Goal: Transaction & Acquisition: Purchase product/service

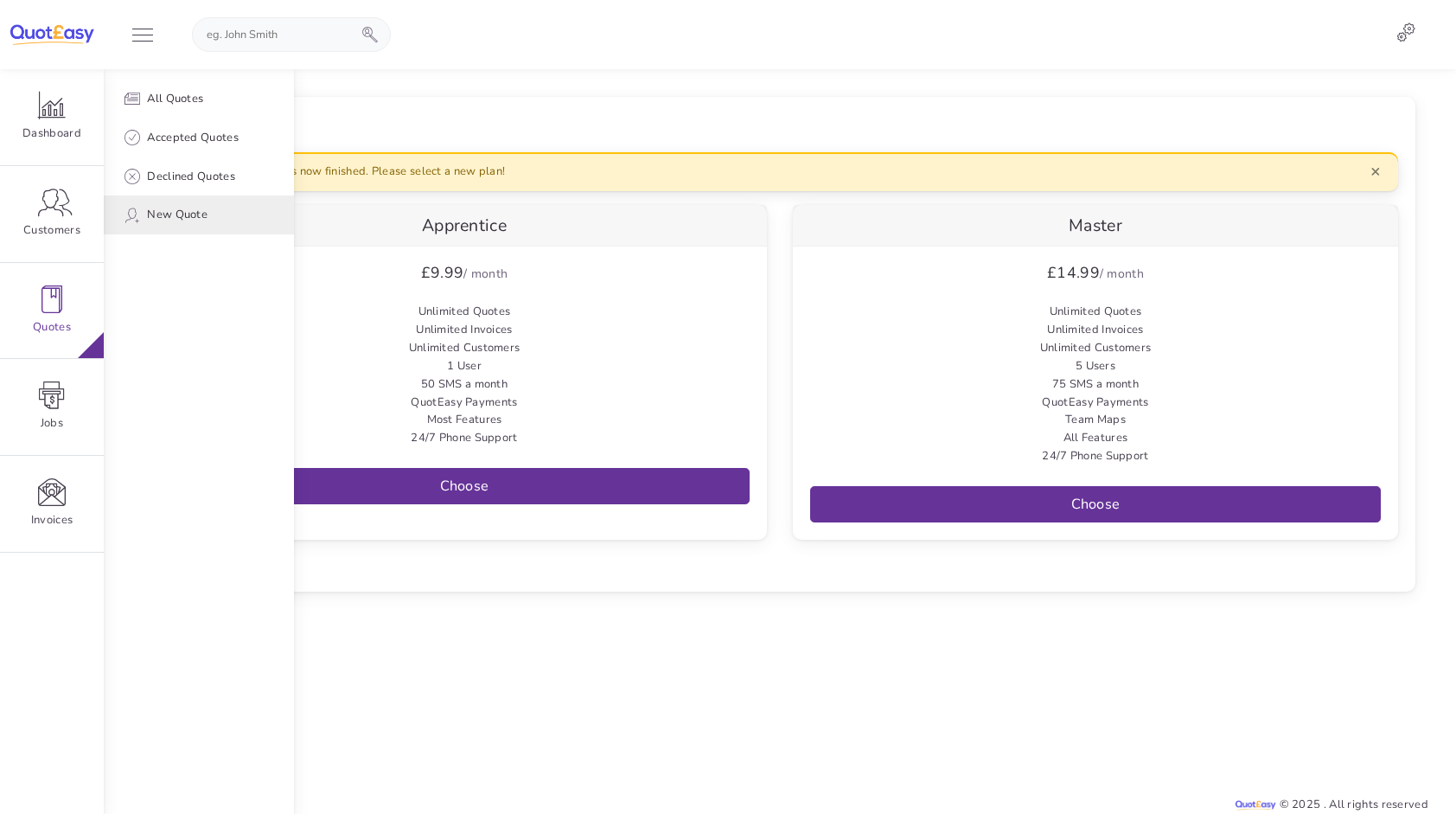
click at [188, 213] on span "New Quote" at bounding box center [177, 214] width 61 height 19
click at [201, 215] on span "New Quote" at bounding box center [177, 214] width 61 height 19
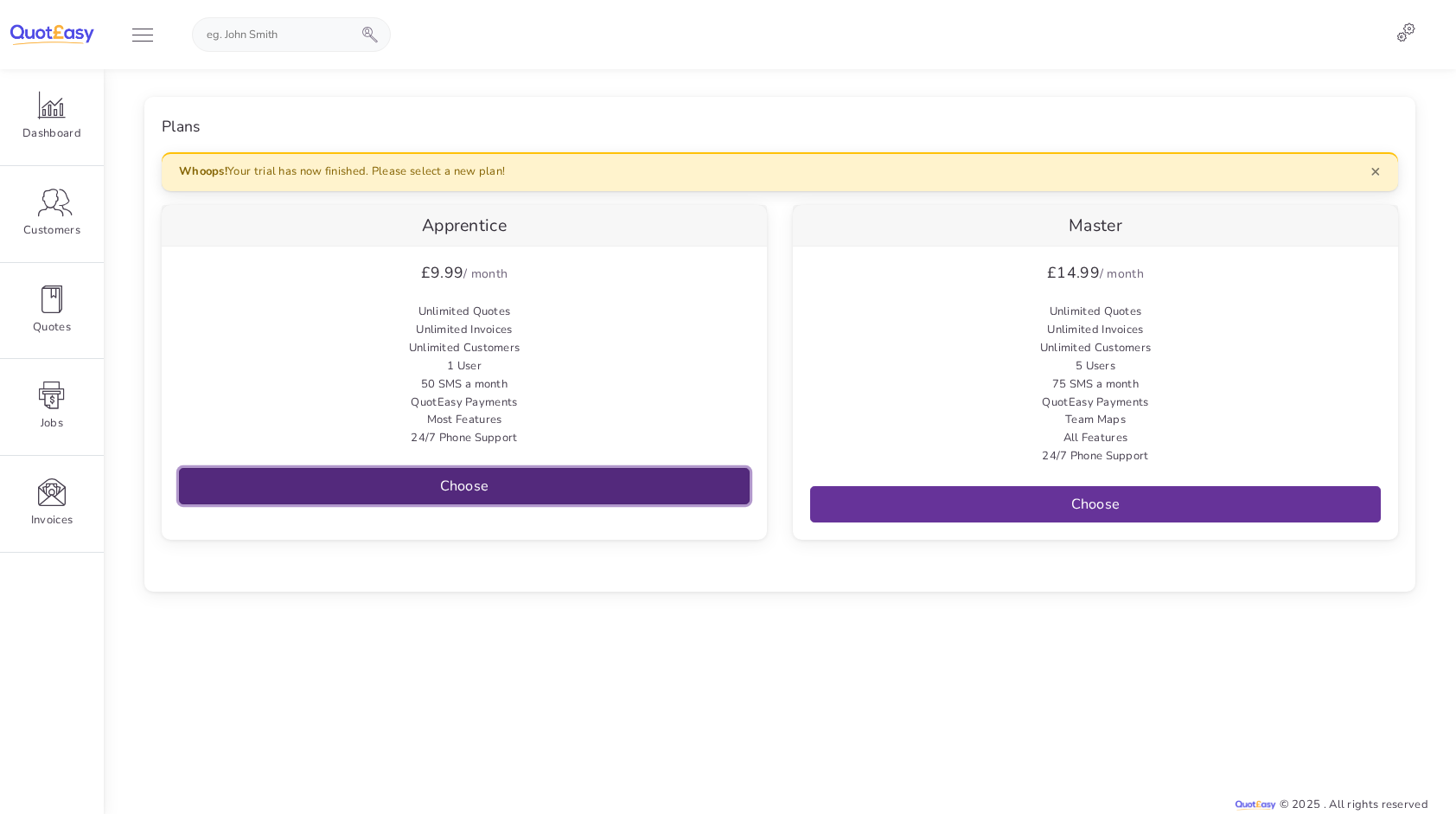
click at [475, 475] on link "Choose" at bounding box center [464, 485] width 571 height 36
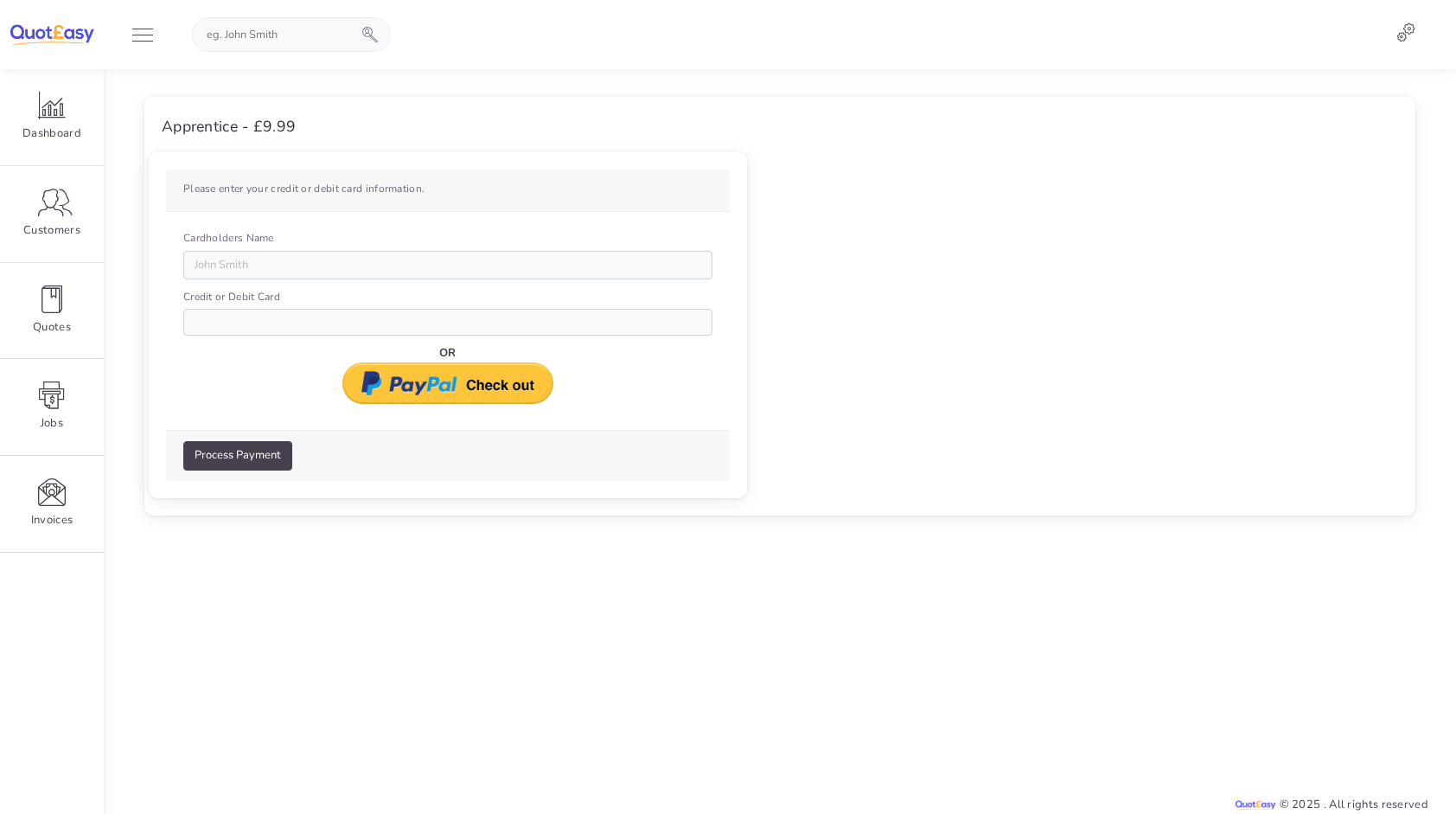
click at [425, 567] on div at bounding box center [779, 658] width 1298 height 246
click at [407, 391] on img at bounding box center [448, 384] width 212 height 41
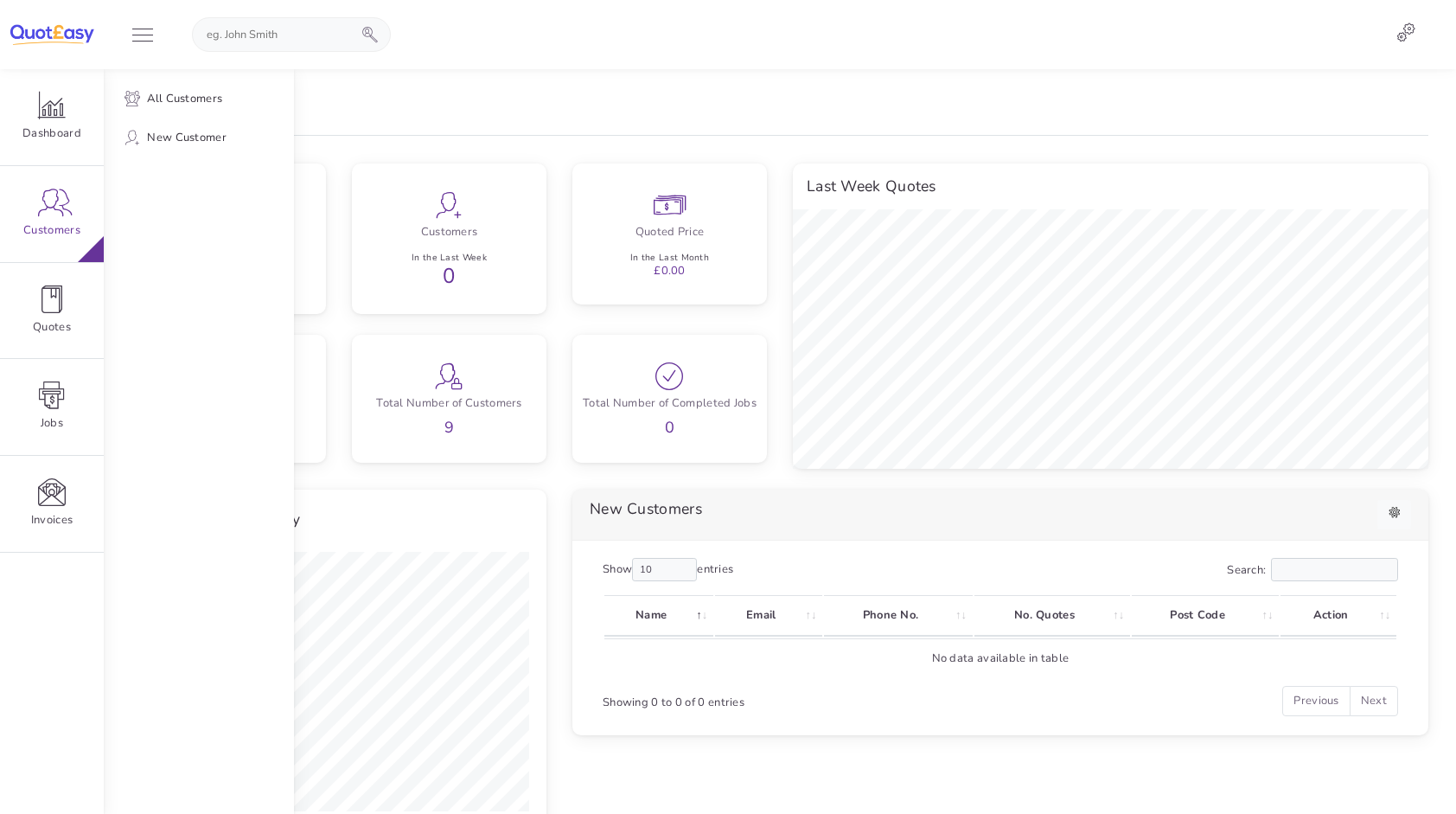
click at [53, 196] on icon at bounding box center [52, 203] width 27 height 27
click at [164, 128] on link "New Customer" at bounding box center [199, 138] width 191 height 39
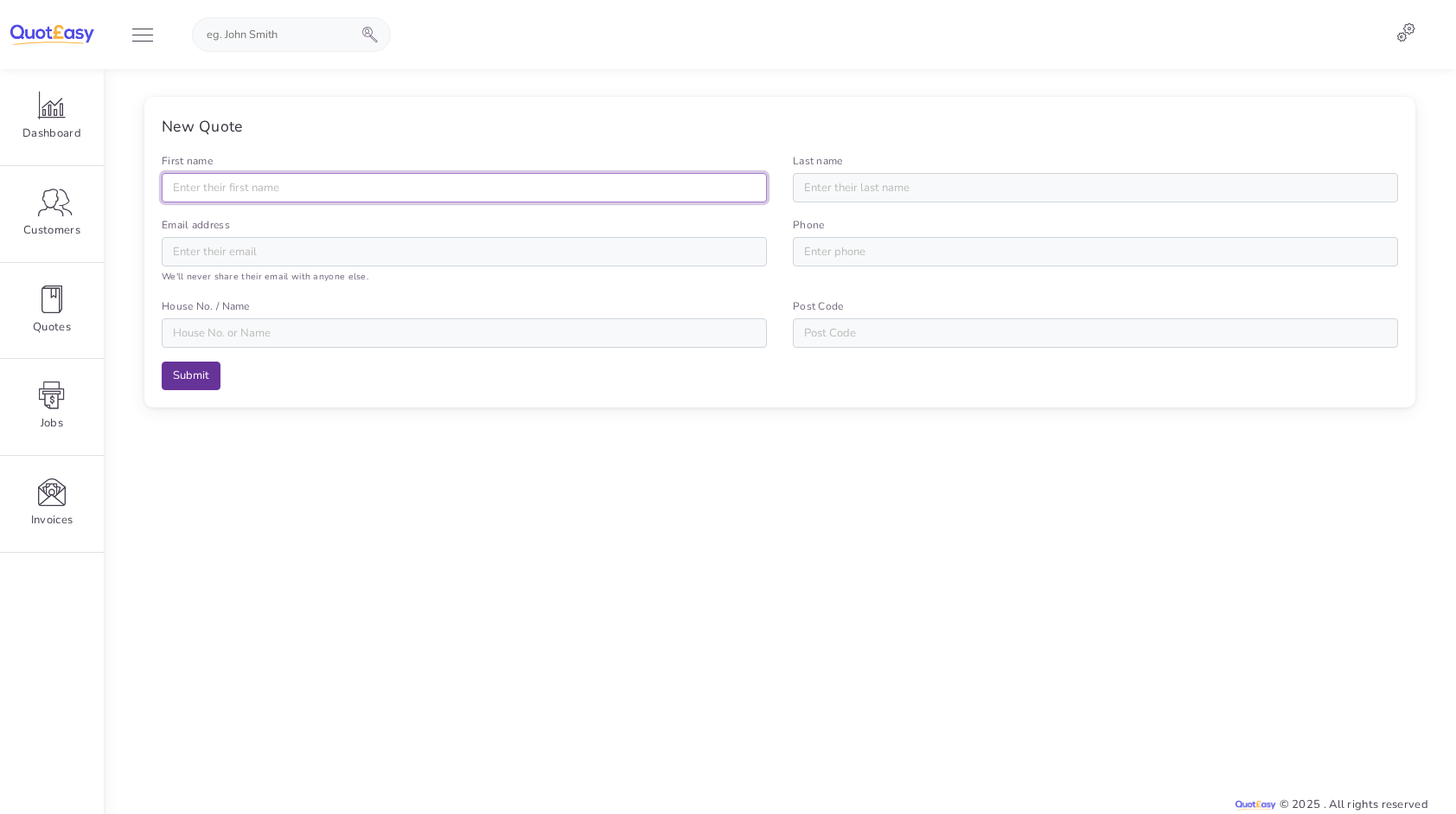
click at [375, 198] on input "First name" at bounding box center [463, 188] width 605 height 29
paste input "John McLean"
drag, startPoint x: 252, startPoint y: 186, endPoint x: 196, endPoint y: 199, distance: 57.5
click at [196, 199] on input "John McLean" at bounding box center [463, 188] width 605 height 29
type input "John McLean"
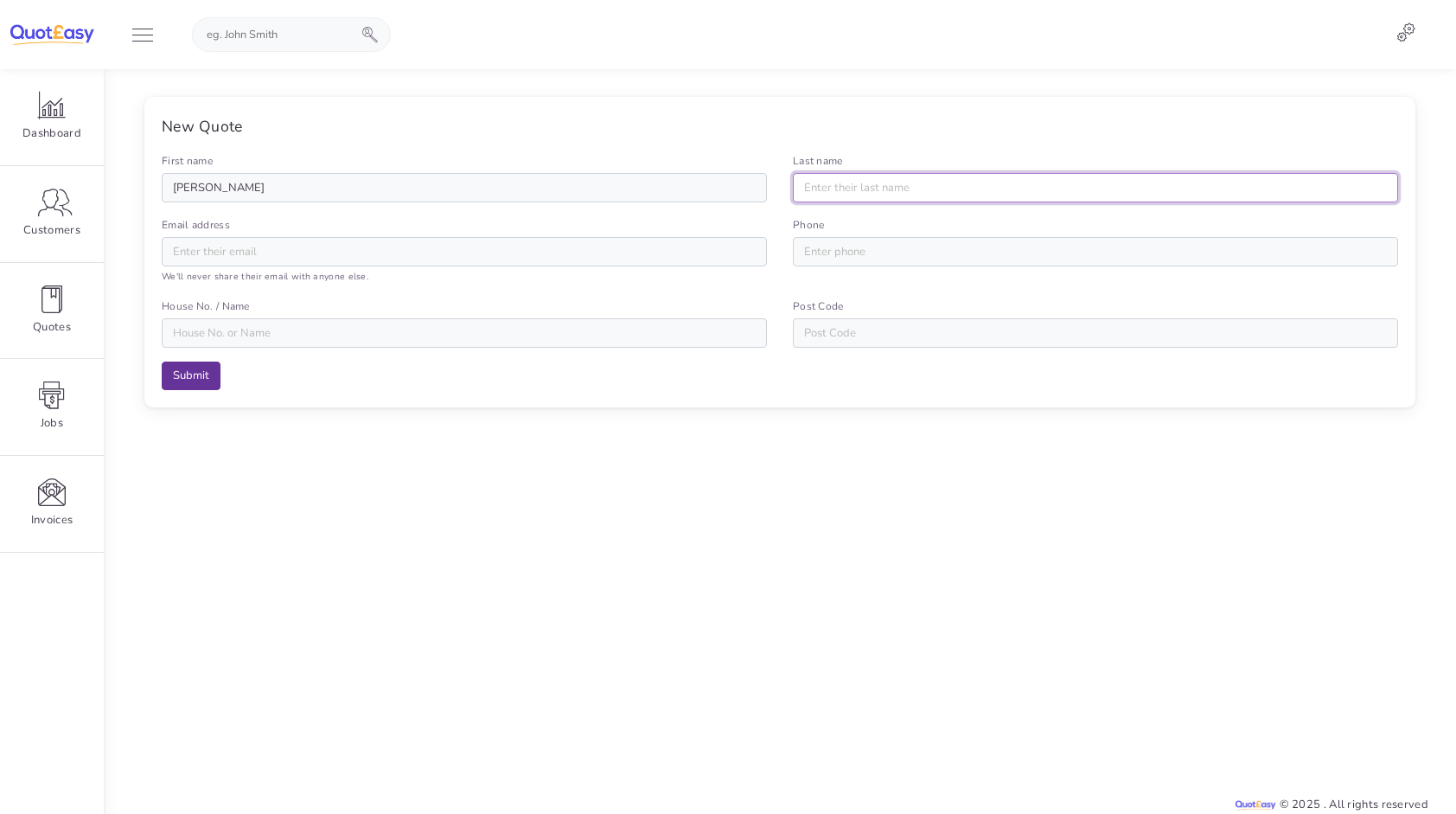
click at [823, 187] on input "Last name" at bounding box center [1095, 188] width 605 height 29
paste input "McLean"
type input "McLean"
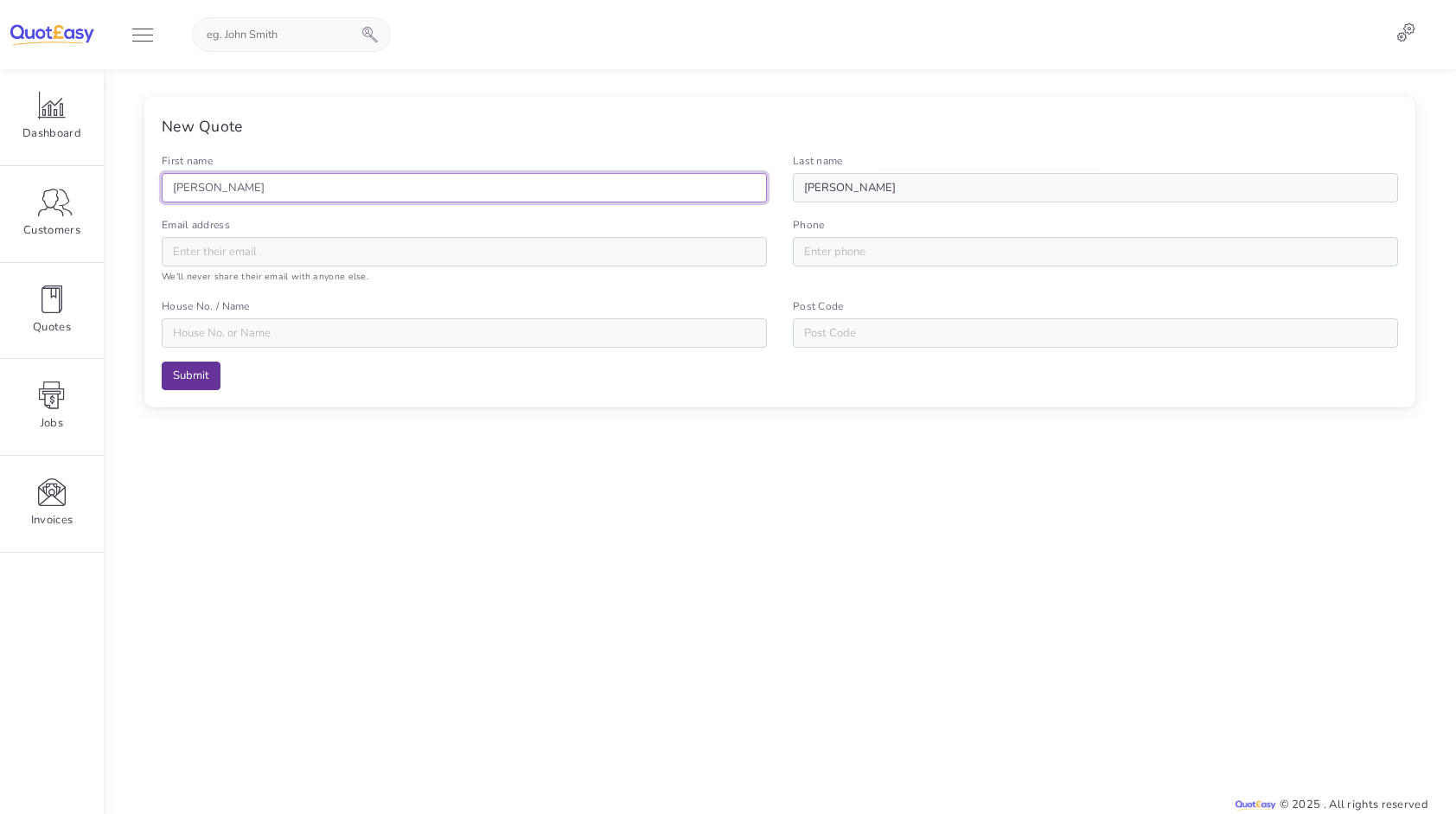
drag, startPoint x: 273, startPoint y: 189, endPoint x: 196, endPoint y: 213, distance: 80.7
click at [196, 213] on div "First name John McLean Last name McLean Email address We'll never share their e…" at bounding box center [779, 271] width 1262 height 238
type input "John"
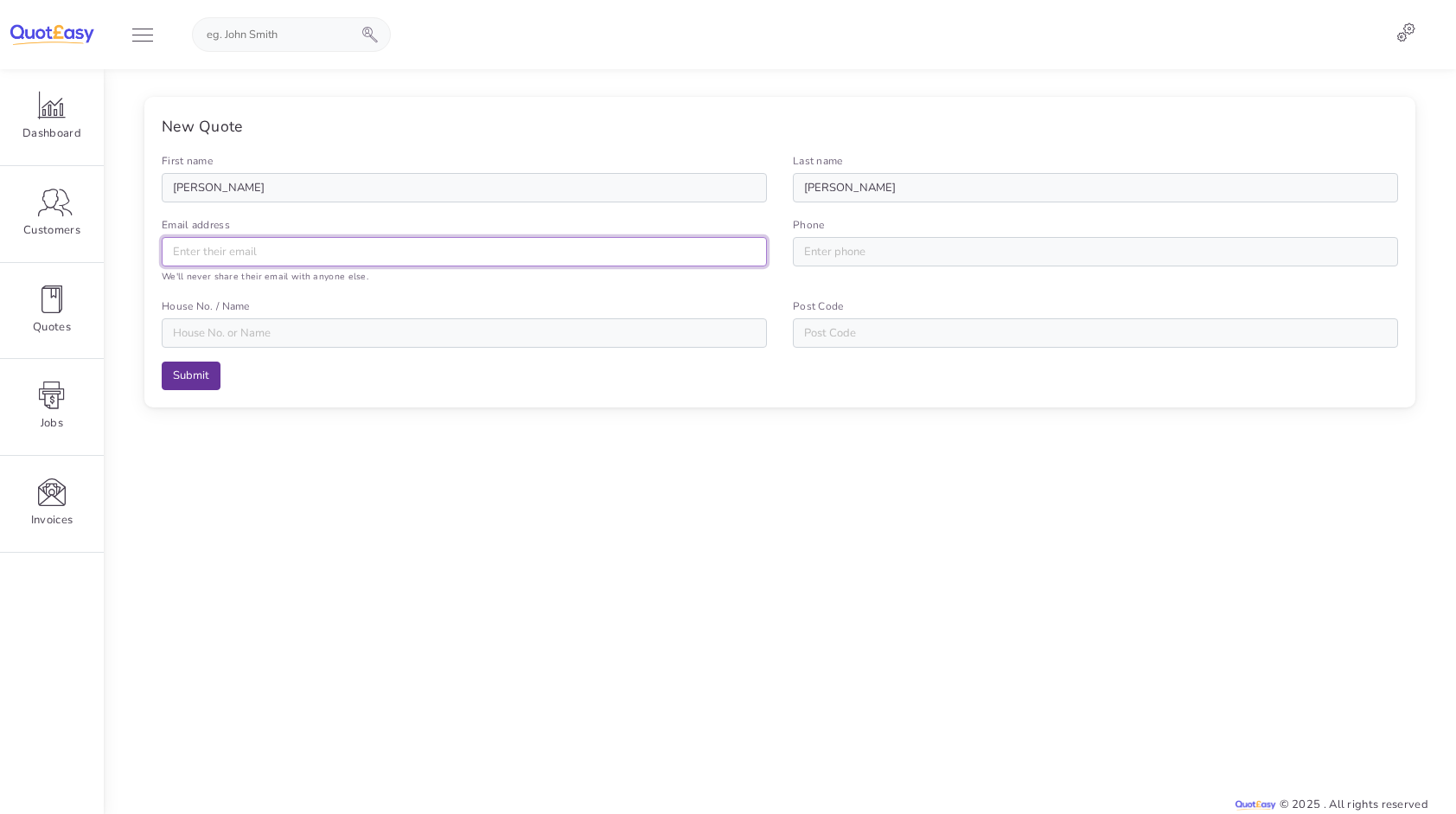
click at [182, 248] on input "Email address" at bounding box center [463, 251] width 605 height 29
type input "mcleanledi@hotmail.com"
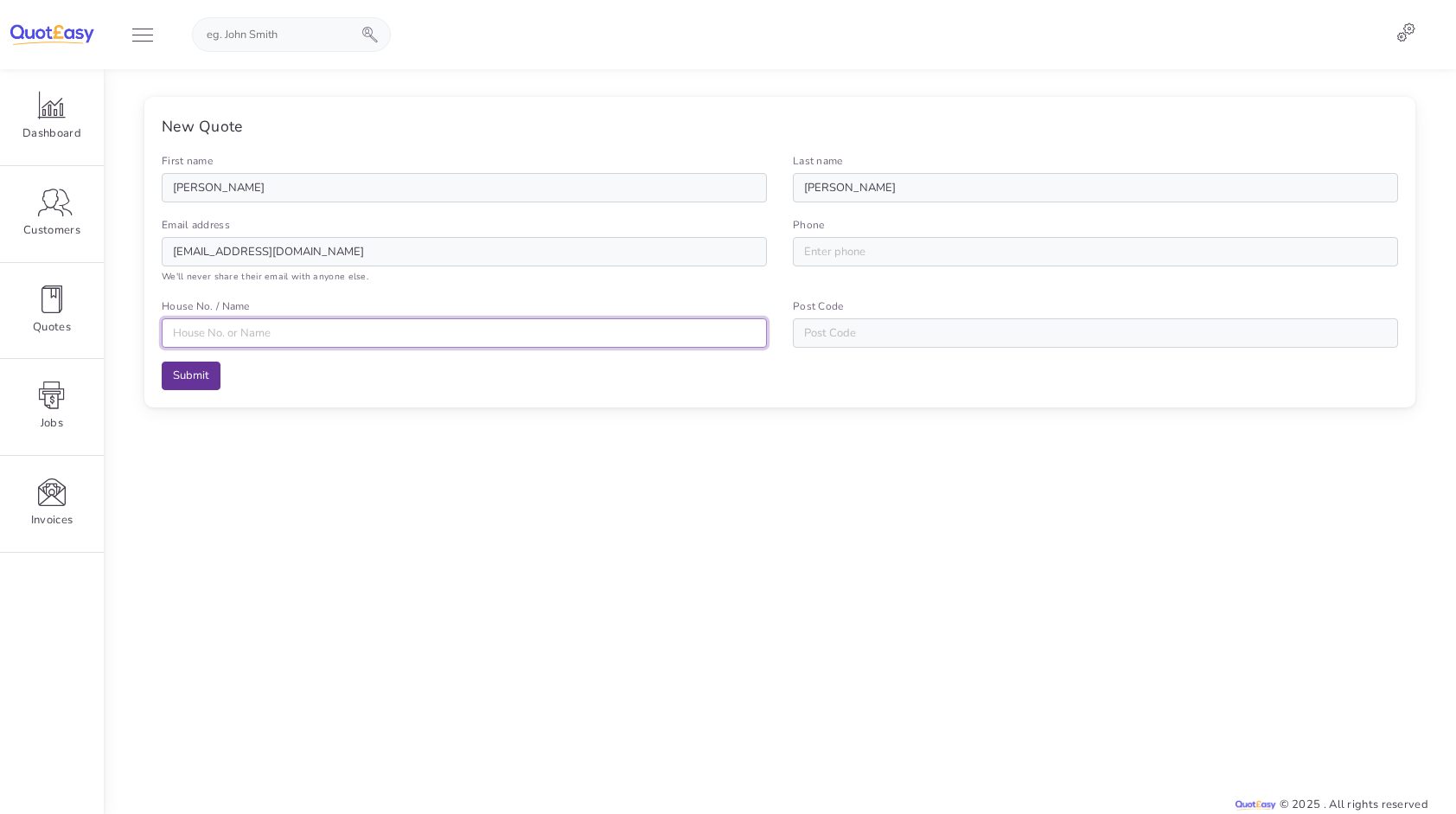
click at [218, 339] on input "House No. / Name" at bounding box center [463, 333] width 605 height 29
type input "56 ledi"
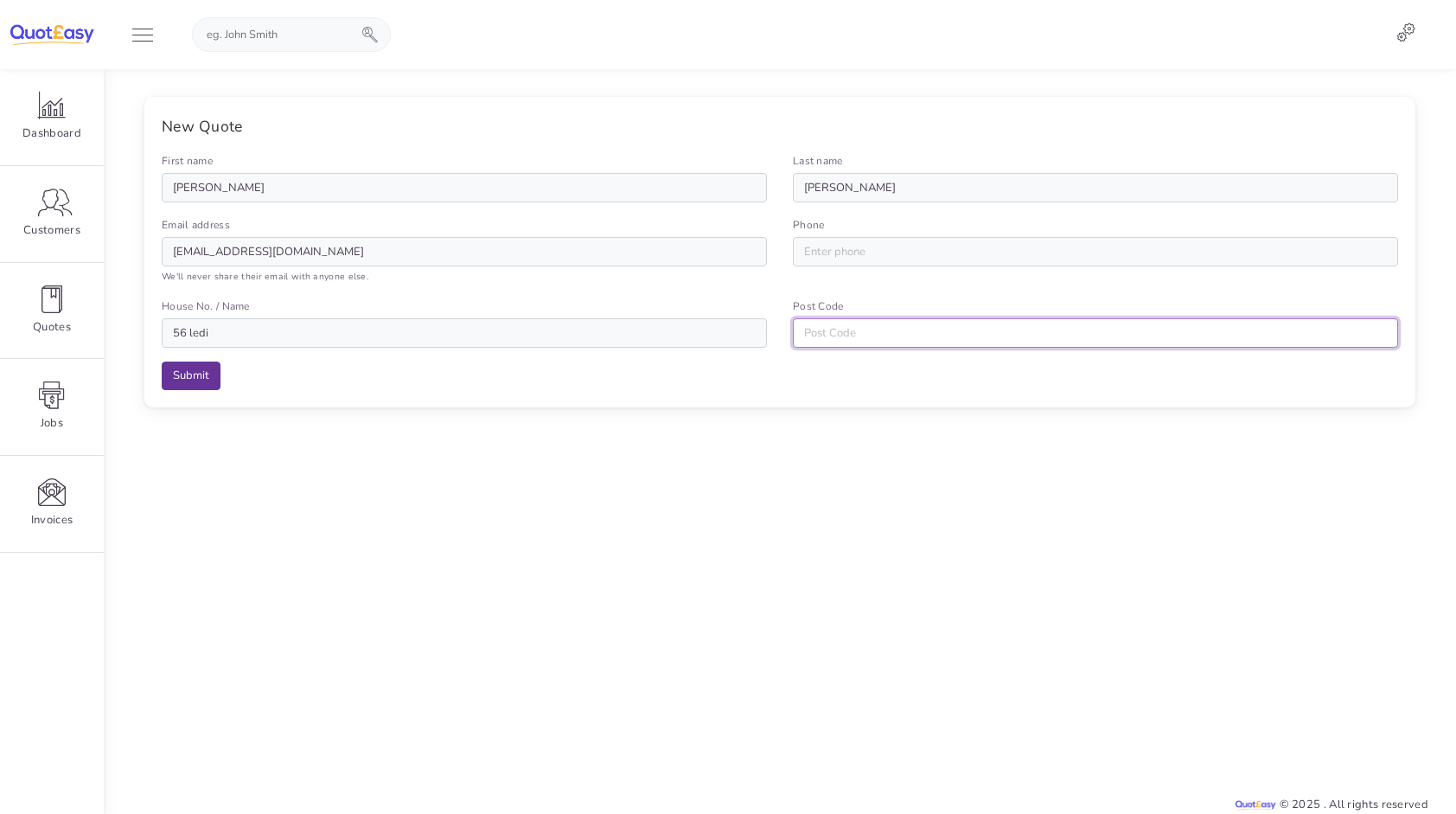
click at [851, 338] on input "Post Code" at bounding box center [1095, 333] width 605 height 29
type input "g61 4jw"
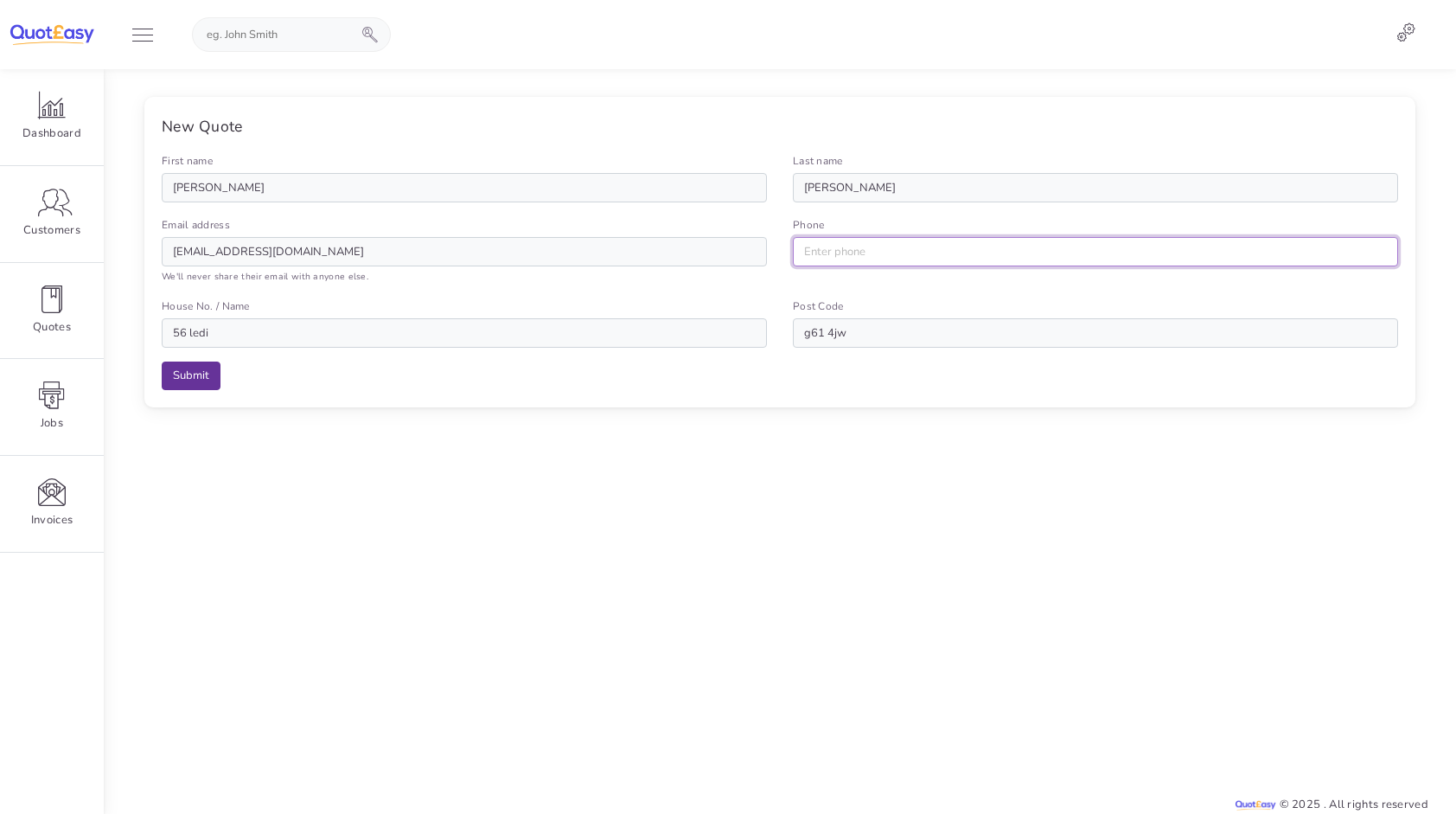
click at [833, 256] on input "Phone" at bounding box center [1095, 251] width 605 height 29
type input "07879886262"
click at [583, 580] on div at bounding box center [779, 606] width 1298 height 354
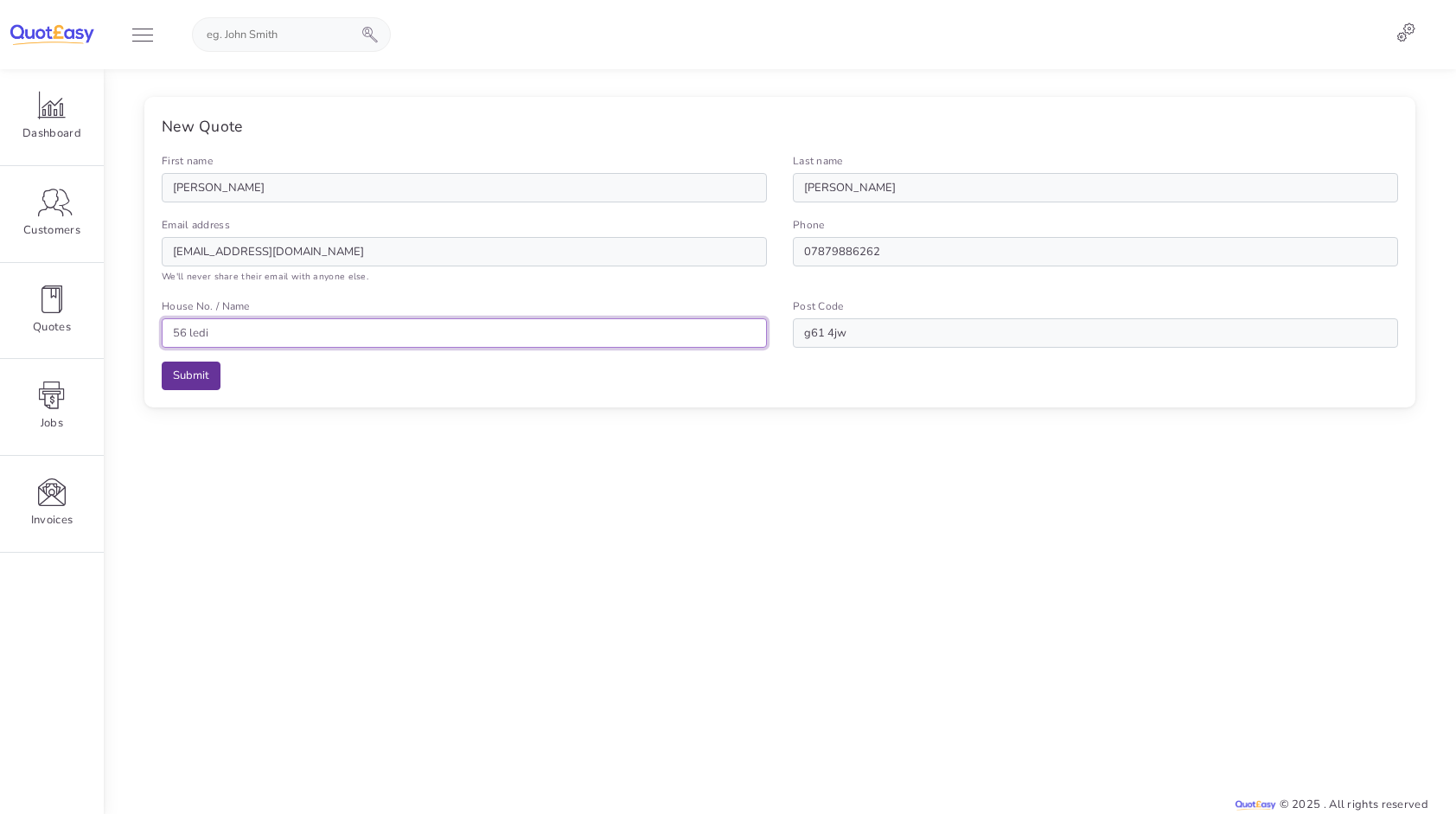
click at [292, 339] on input "56 ledi" at bounding box center [463, 333] width 605 height 29
type input "56 ledi drive"
click at [188, 378] on input "Submit" at bounding box center [191, 377] width 59 height 29
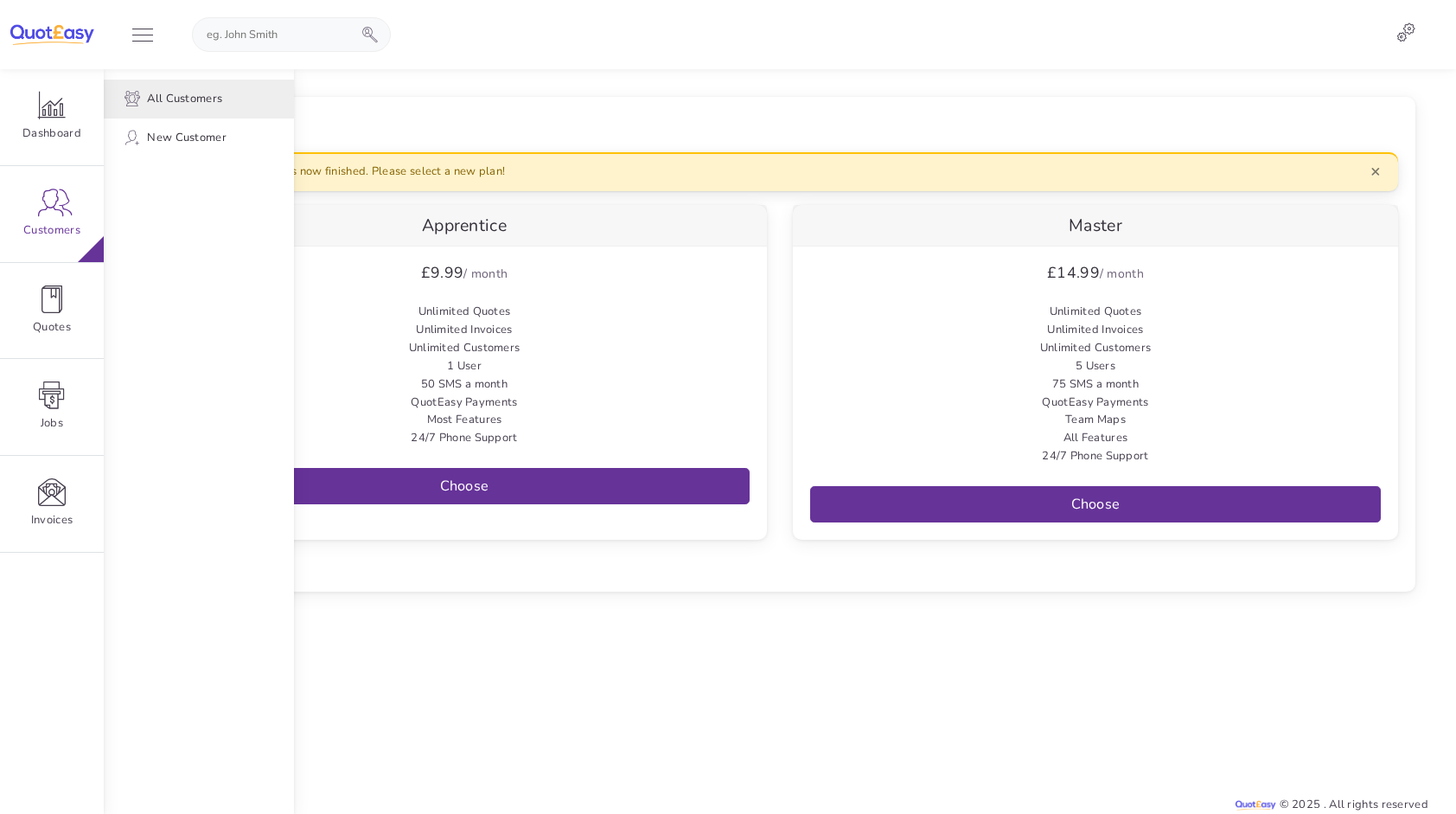
click at [202, 104] on span "All Customers" at bounding box center [184, 99] width 75 height 19
click at [169, 96] on span "All Customers" at bounding box center [184, 99] width 75 height 19
click at [53, 40] on img at bounding box center [52, 34] width 86 height 22
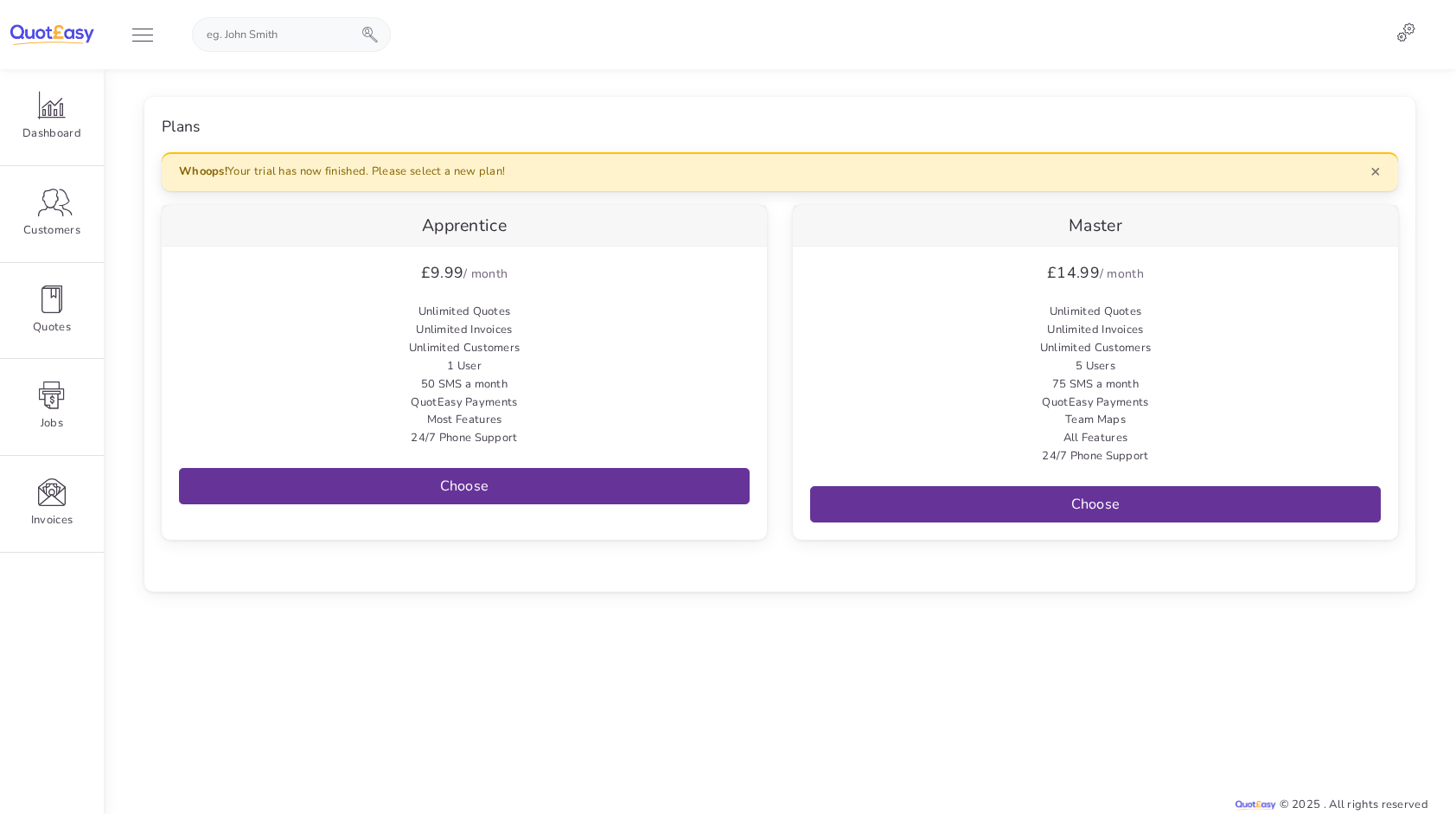
click at [52, 35] on img at bounding box center [52, 34] width 86 height 22
click at [50, 31] on img at bounding box center [52, 34] width 86 height 22
click at [1404, 29] on icon at bounding box center [1405, 31] width 19 height 19
click at [1211, 67] on div "[PERSON_NAME] - HQ Home Improvements" at bounding box center [1294, 65] width 265 height 29
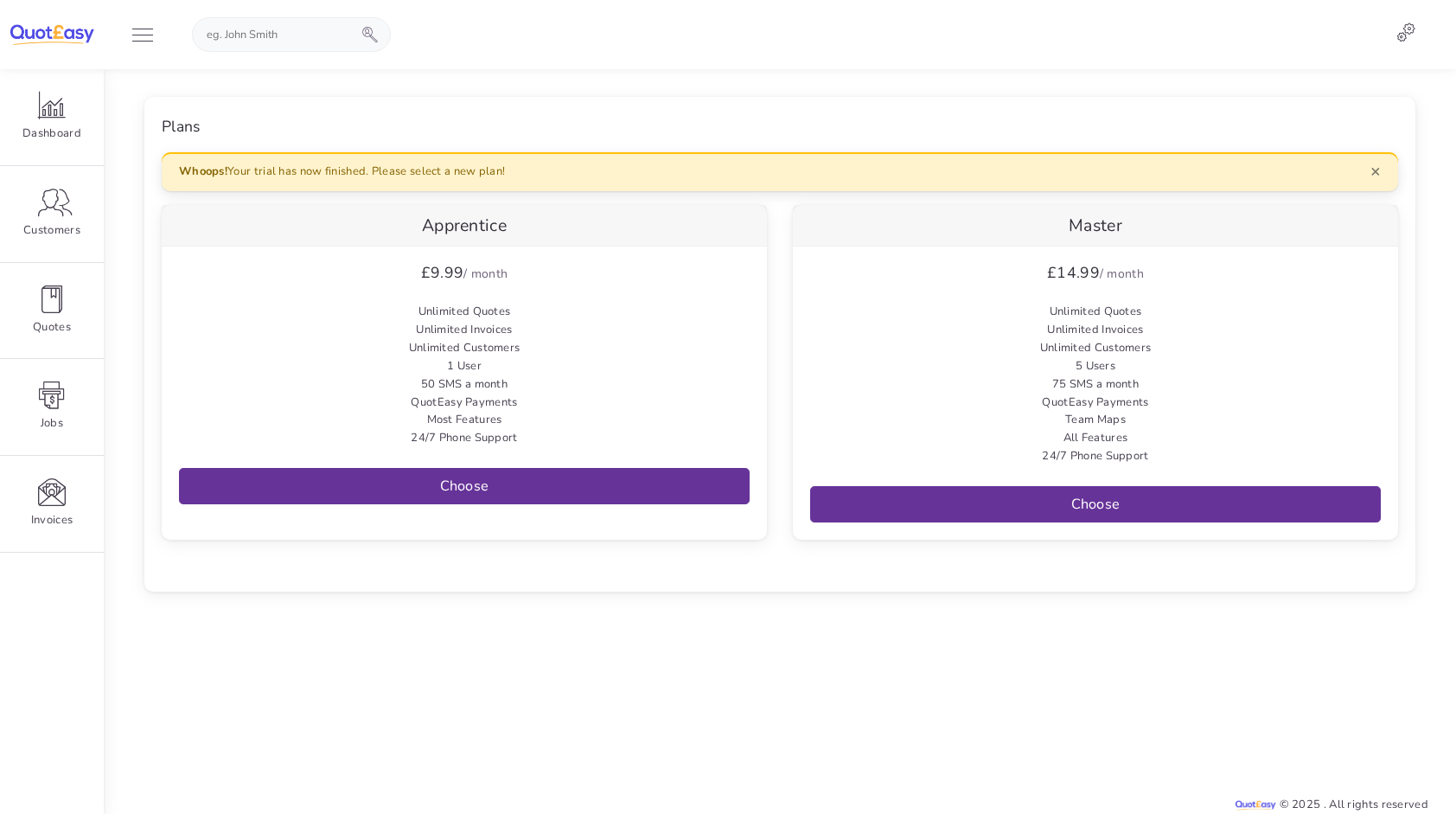
click at [1211, 67] on div "Marek Choinski - HQ Home Improvements Account settings Sign out" at bounding box center [728, 34] width 1456 height 69
click at [1410, 26] on icon at bounding box center [1405, 31] width 19 height 19
click at [1226, 121] on link "Sign out" at bounding box center [1294, 124] width 265 height 29
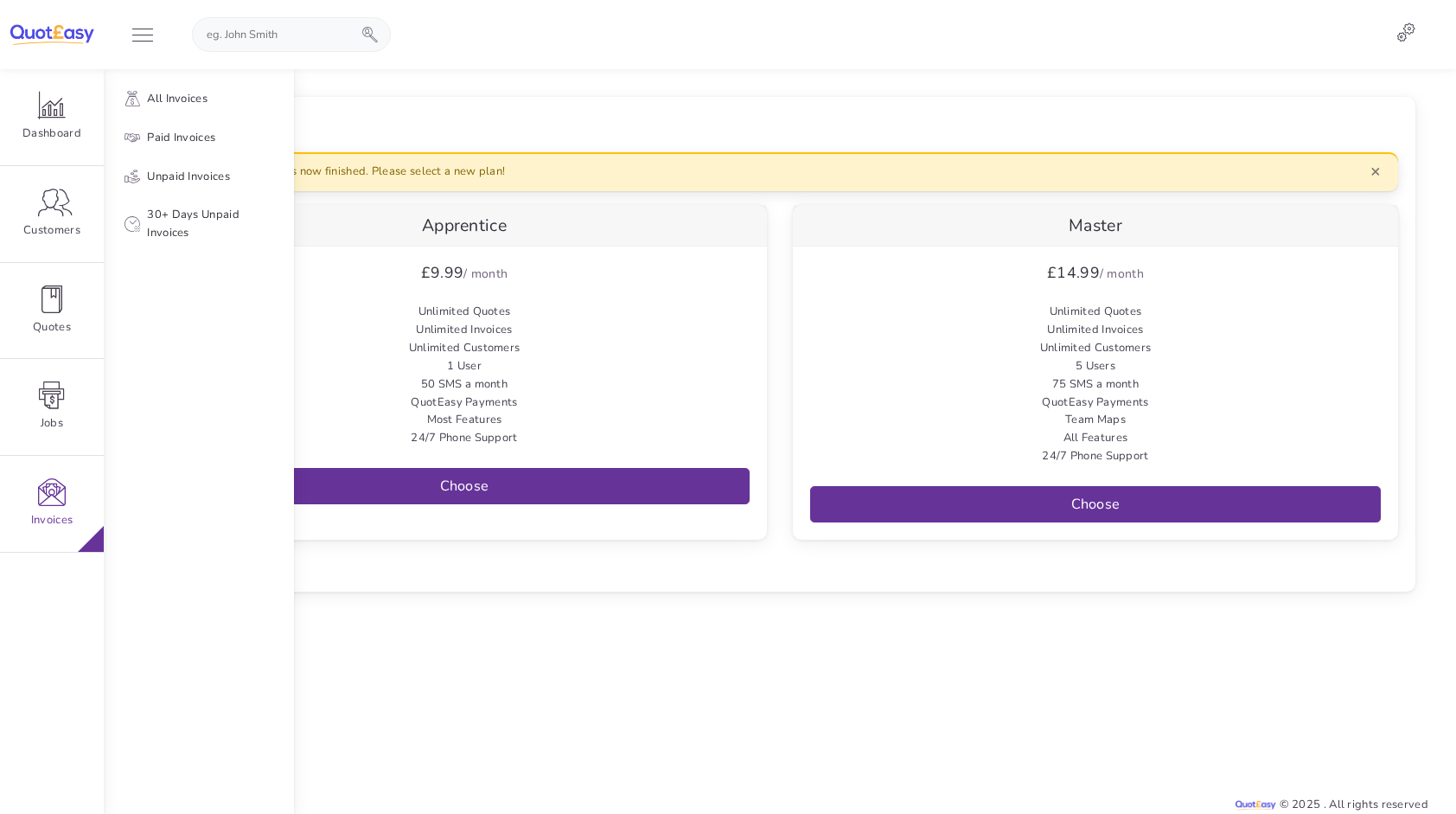
click at [429, 490] on div at bounding box center [875, 441] width 1163 height 745
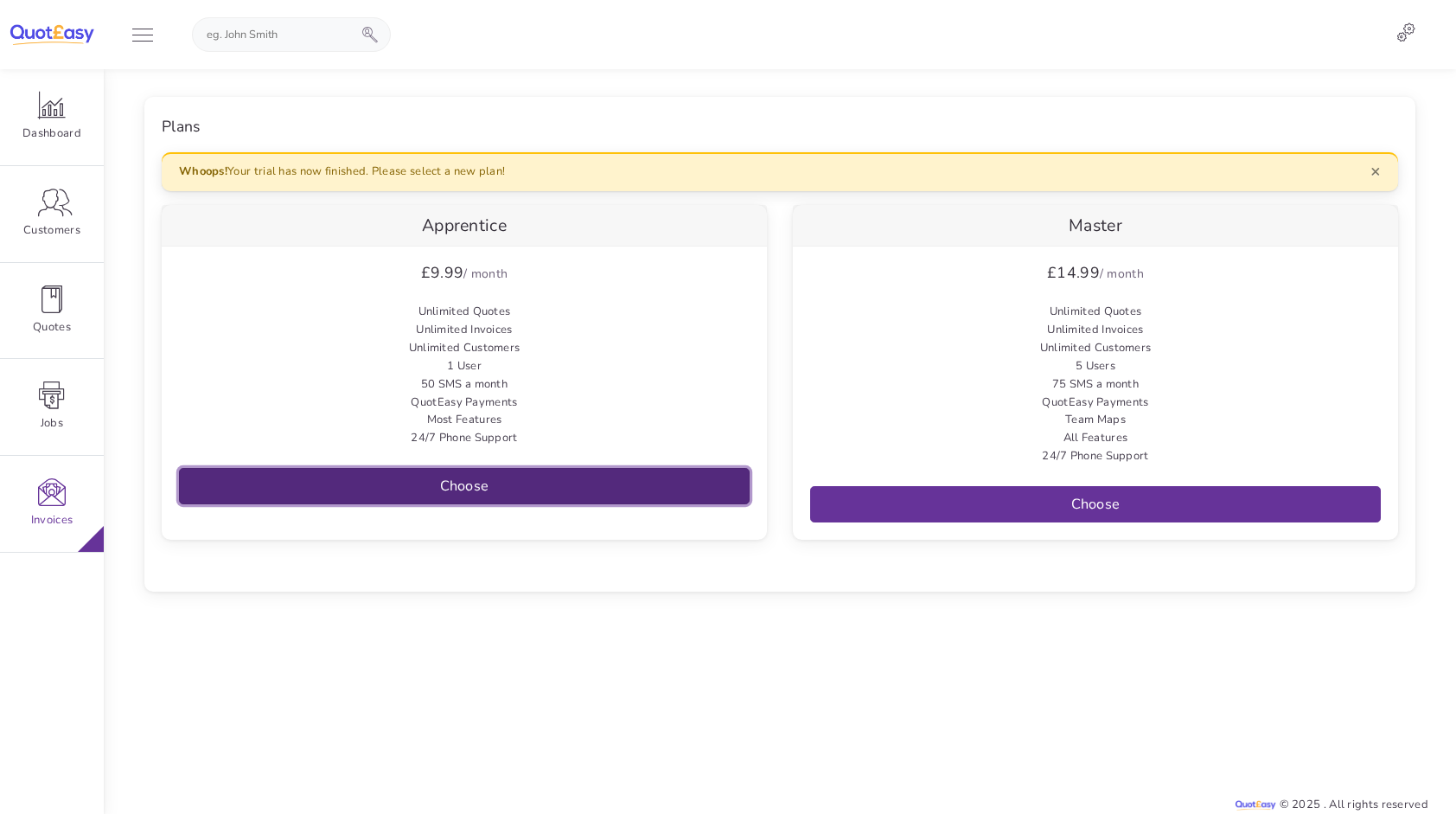
click at [473, 495] on link "Choose" at bounding box center [464, 485] width 571 height 36
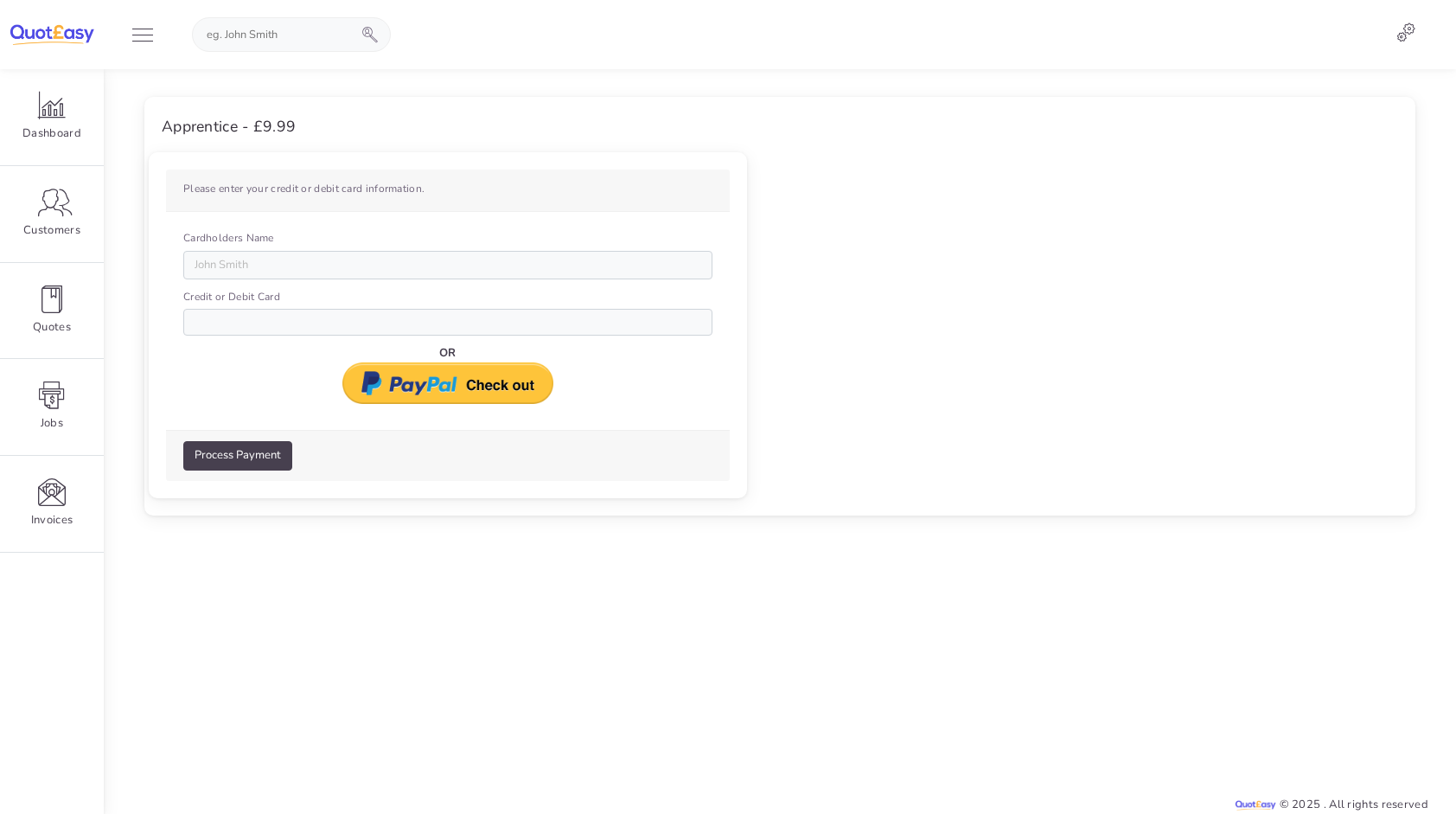
click at [290, 183] on label "Please enter your credit or debit card information." at bounding box center [303, 189] width 242 height 17
click at [453, 388] on img at bounding box center [448, 384] width 212 height 41
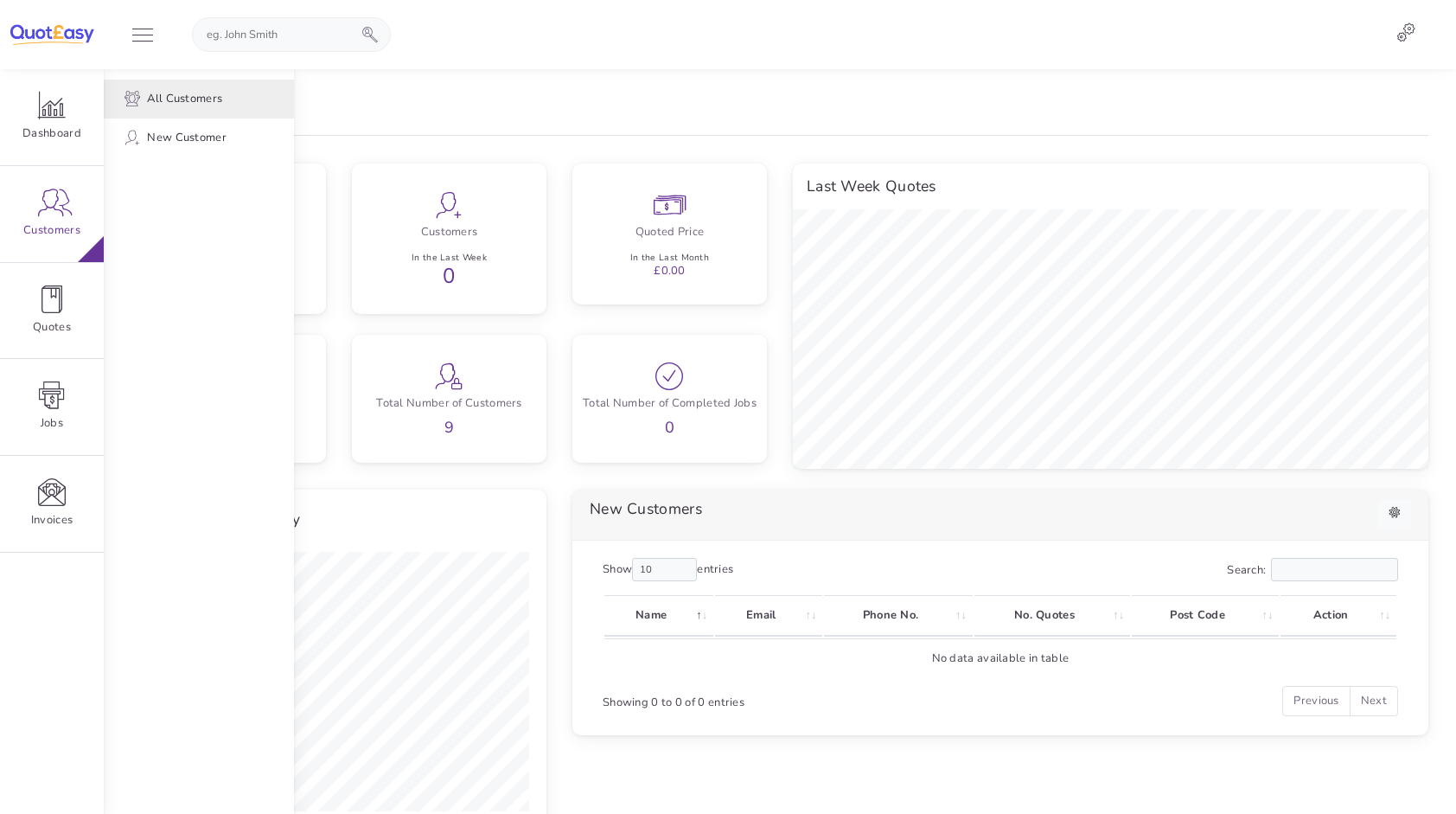
click at [160, 92] on span "All Customers" at bounding box center [184, 99] width 75 height 19
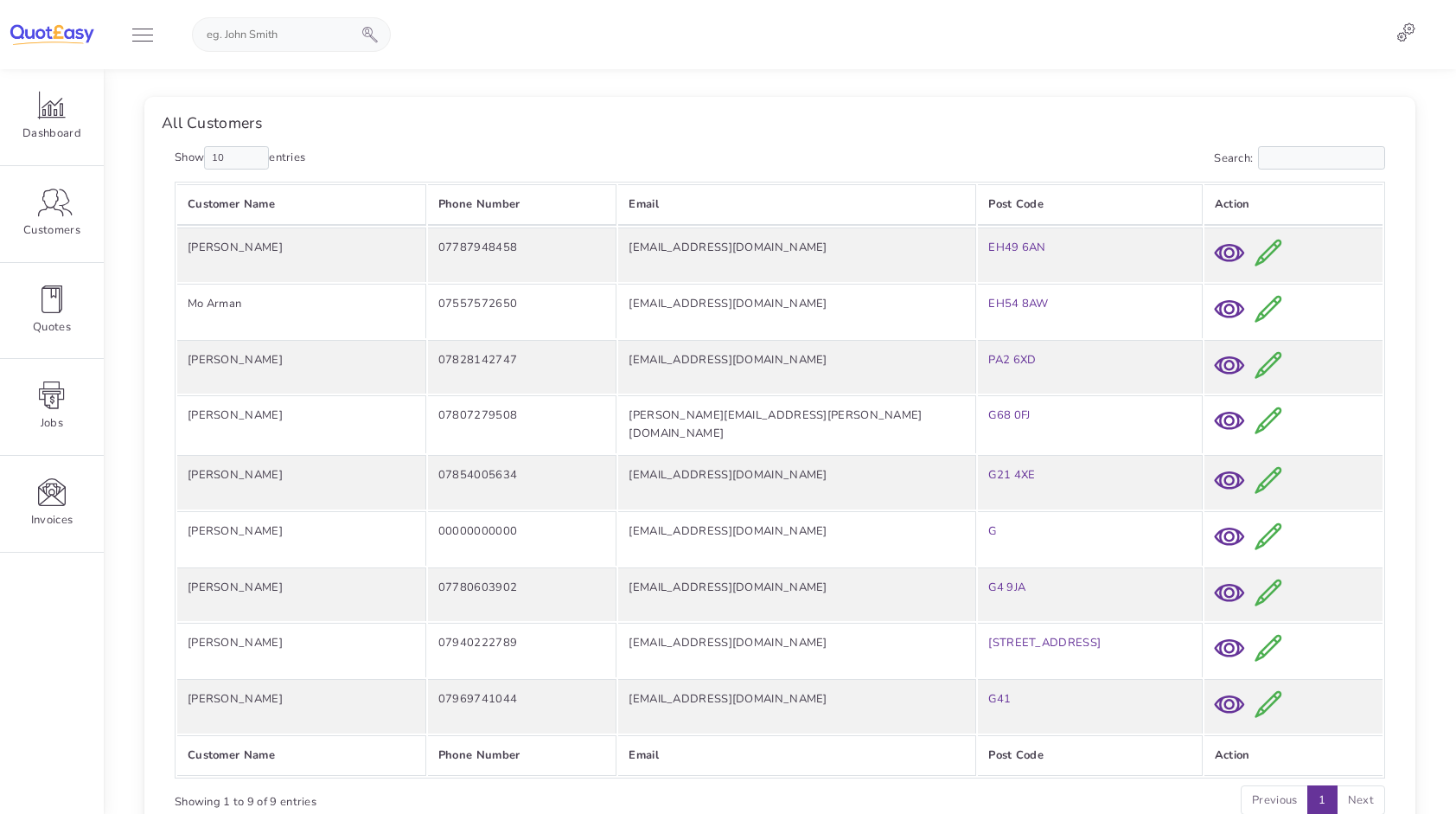
scroll to position [67, 0]
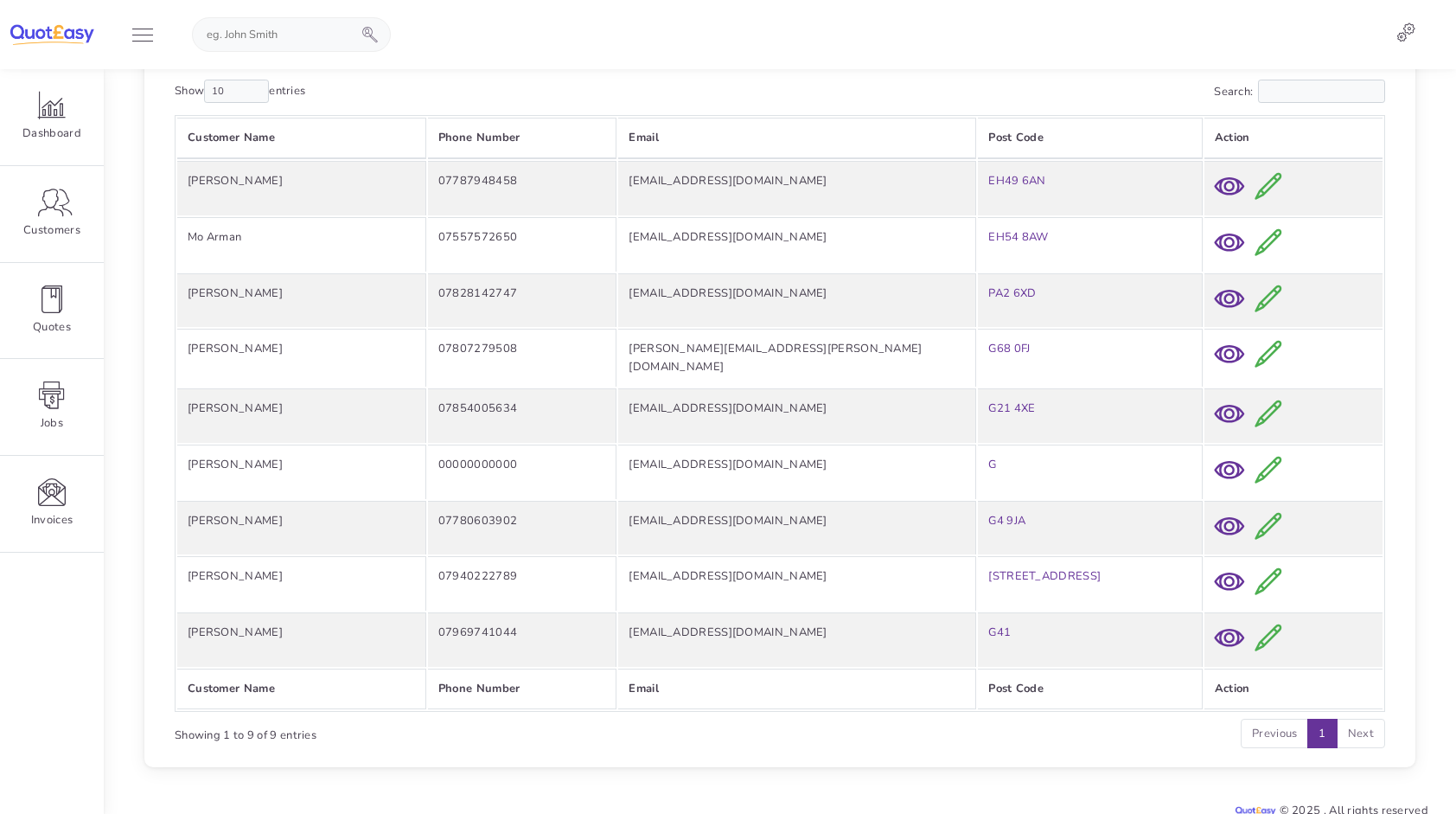
click at [292, 42] on input "text" at bounding box center [277, 35] width 169 height 33
type input "john"
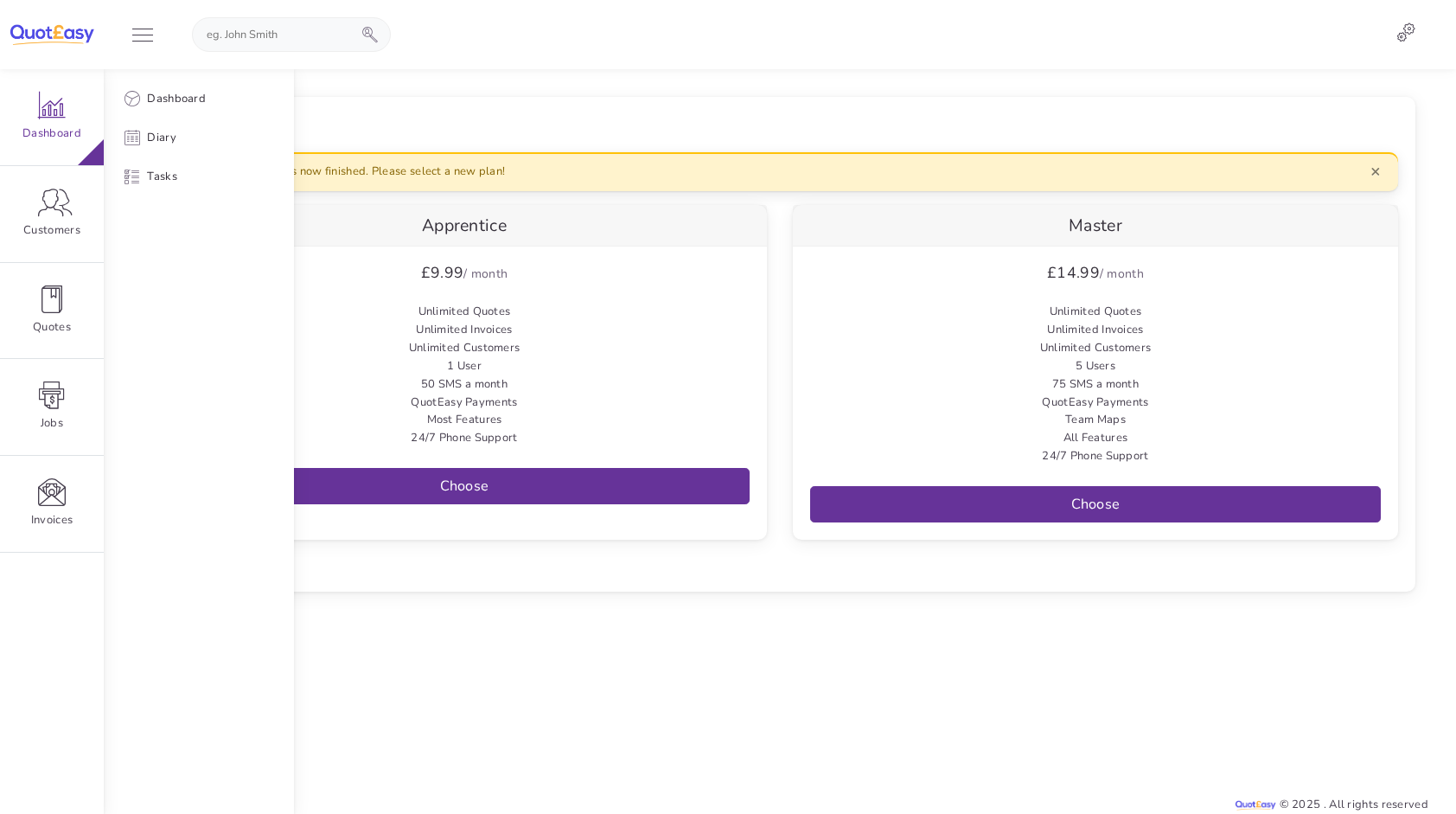
click at [560, 114] on div at bounding box center [875, 441] width 1163 height 745
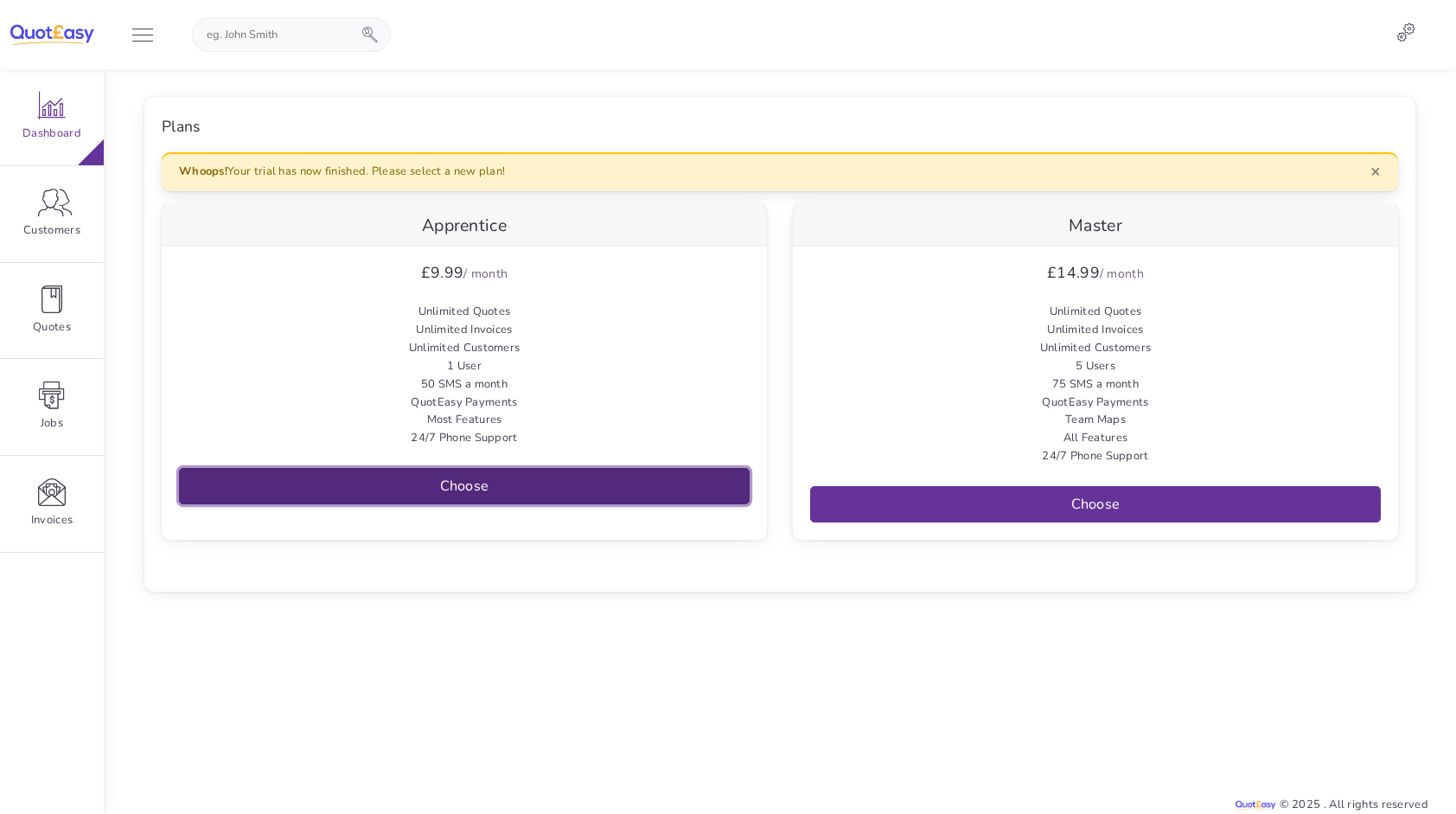
click at [460, 479] on link "Choose" at bounding box center [464, 485] width 571 height 36
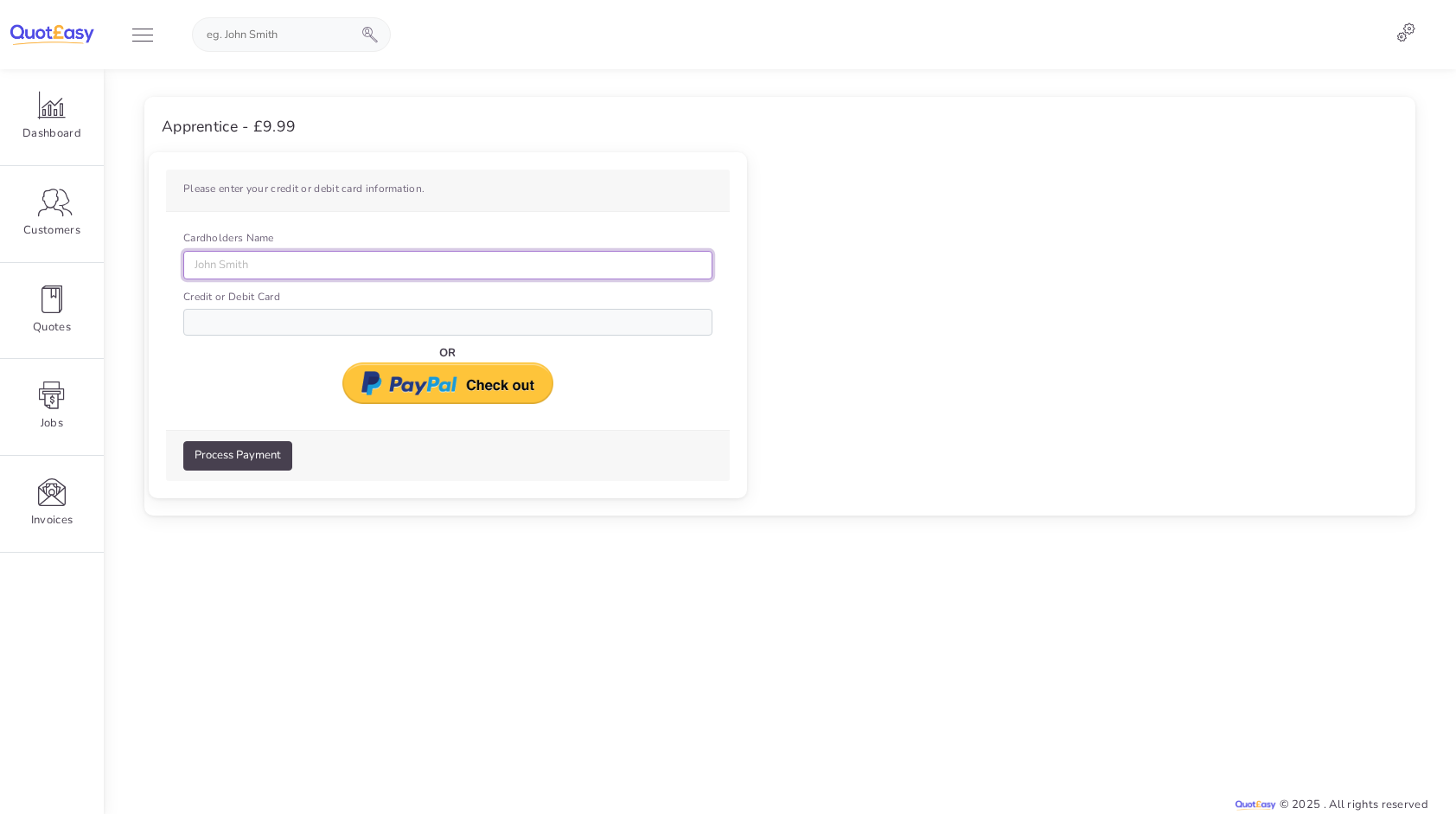
click at [273, 259] on input "Cardholders Name" at bounding box center [447, 265] width 529 height 29
click at [269, 363] on div "OR" at bounding box center [447, 374] width 529 height 60
click at [298, 266] on input "Cardholders Name" at bounding box center [447, 265] width 529 height 29
type input "[PERSON_NAME]"
click at [298, 322] on div at bounding box center [447, 322] width 529 height 26
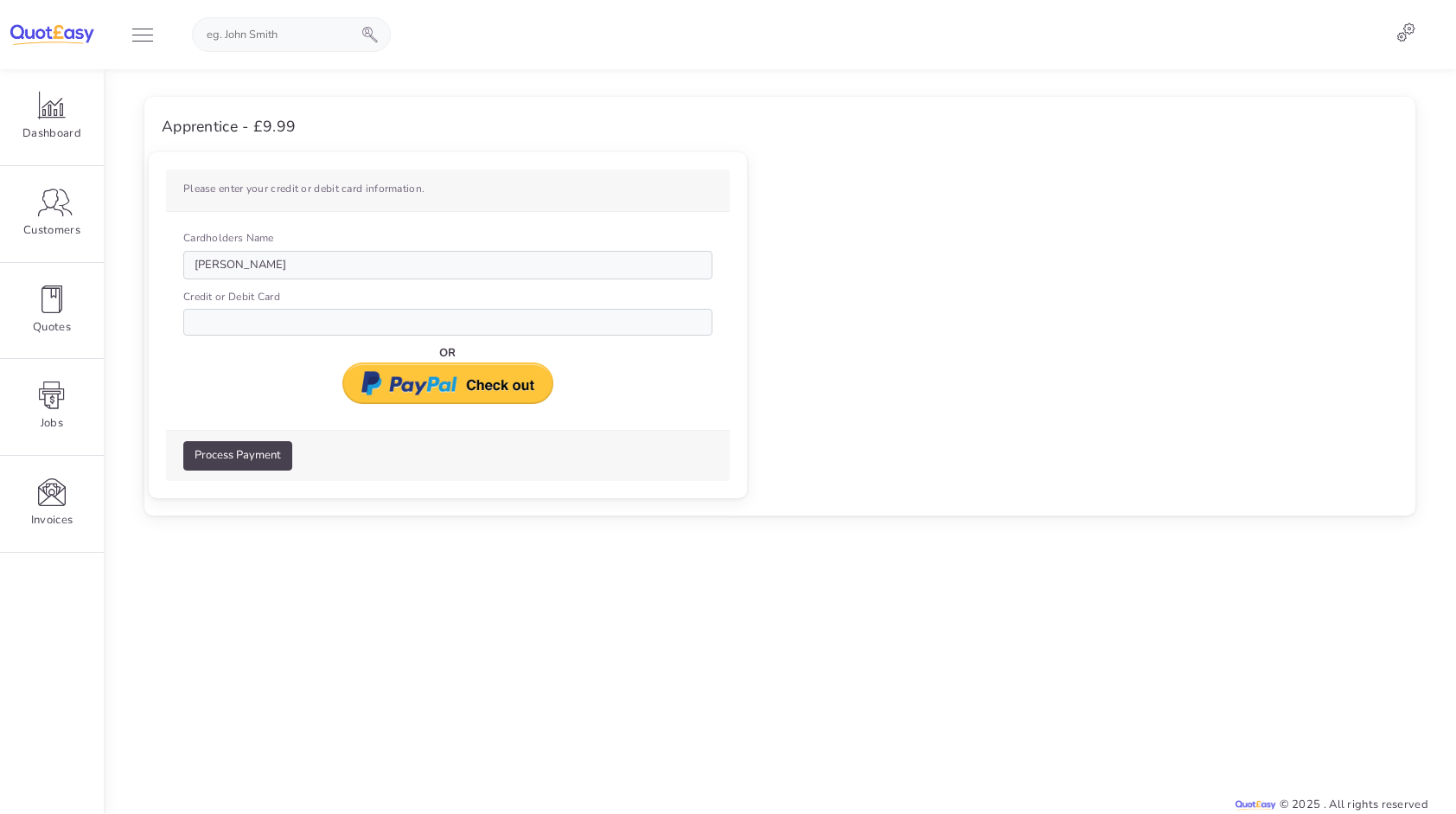
click at [297, 322] on div at bounding box center [447, 322] width 529 height 26
click at [297, 323] on div at bounding box center [447, 322] width 529 height 26
click at [295, 324] on div at bounding box center [447, 322] width 529 height 26
click at [294, 322] on div at bounding box center [447, 322] width 529 height 26
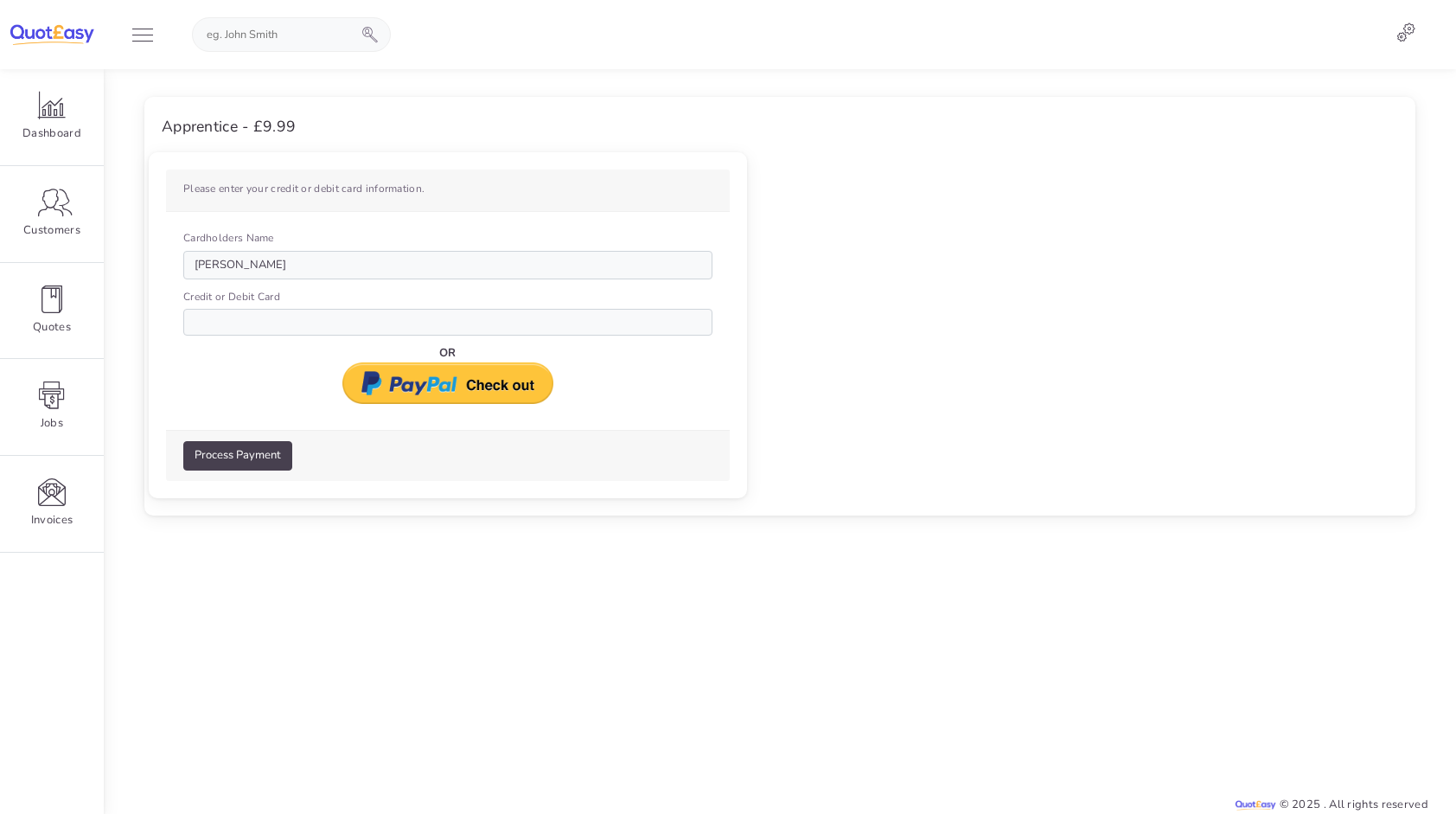
click at [285, 310] on div at bounding box center [447, 322] width 529 height 26
click at [292, 322] on div at bounding box center [447, 322] width 529 height 26
click at [329, 318] on div at bounding box center [447, 322] width 529 height 26
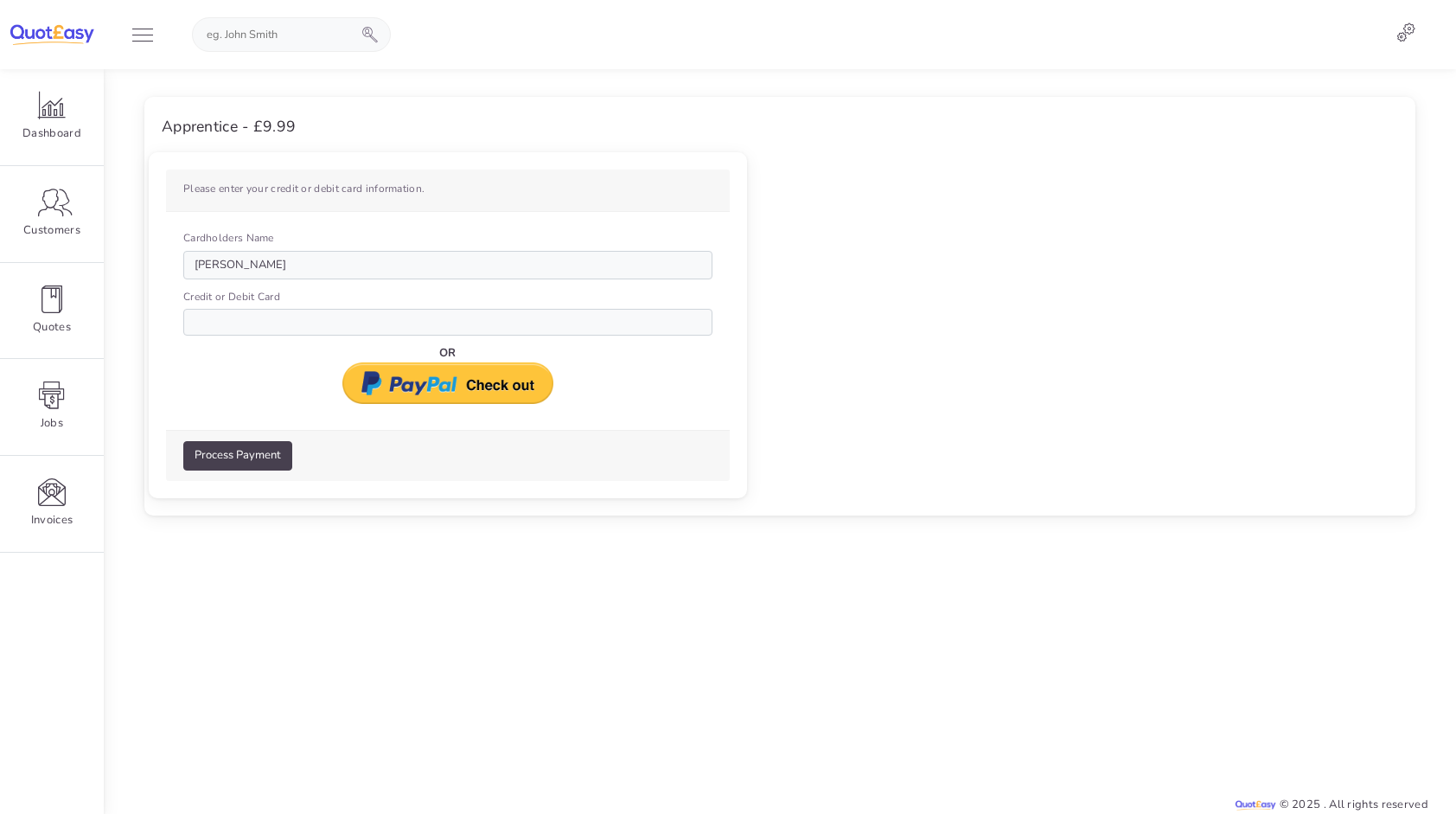
click at [327, 318] on div at bounding box center [447, 322] width 529 height 26
click at [322, 328] on div at bounding box center [447, 322] width 529 height 26
click at [320, 326] on div at bounding box center [447, 322] width 529 height 26
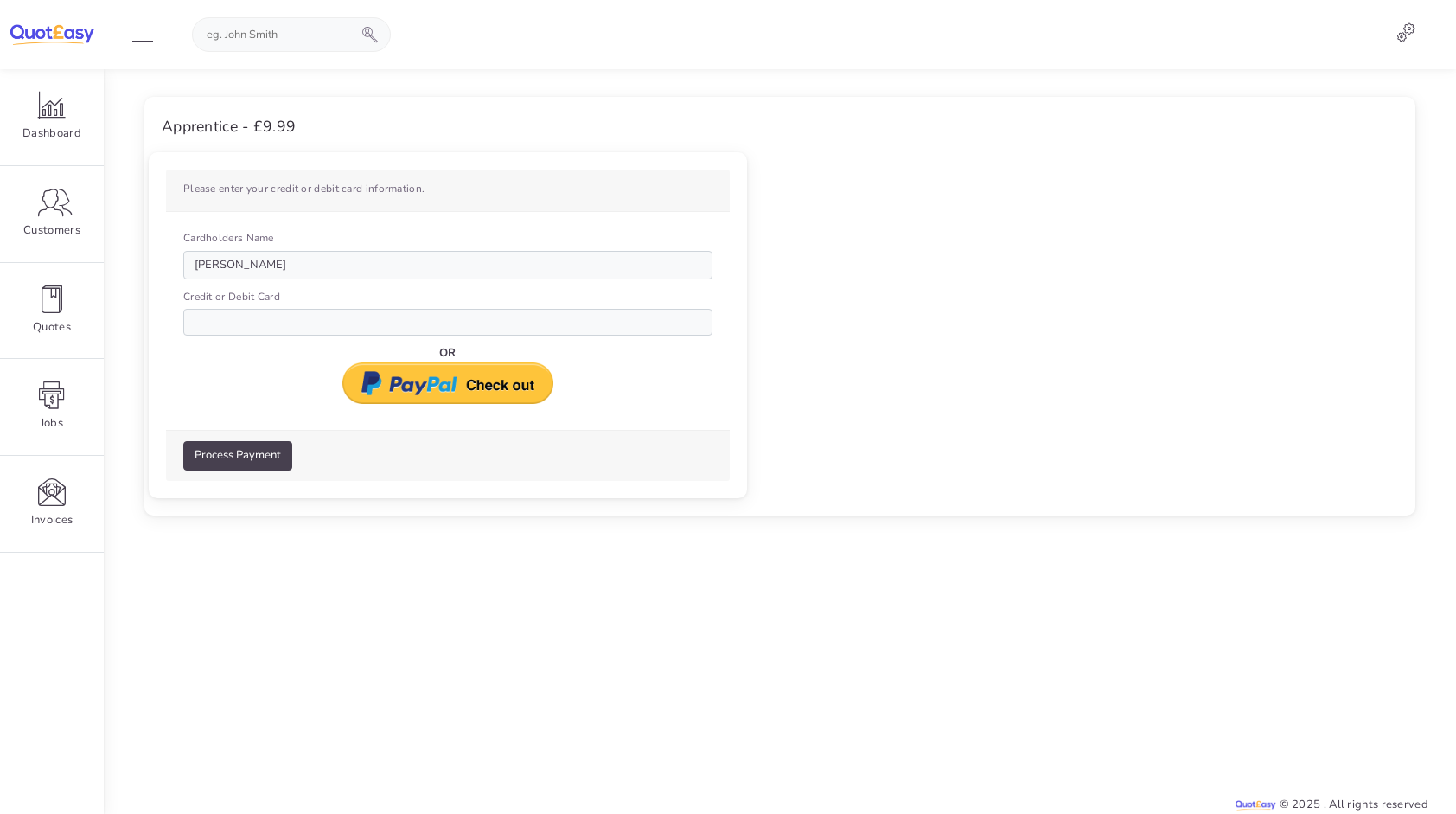
click at [320, 326] on div at bounding box center [447, 322] width 529 height 26
click at [243, 324] on div at bounding box center [447, 322] width 529 height 26
click at [241, 324] on div at bounding box center [447, 322] width 529 height 26
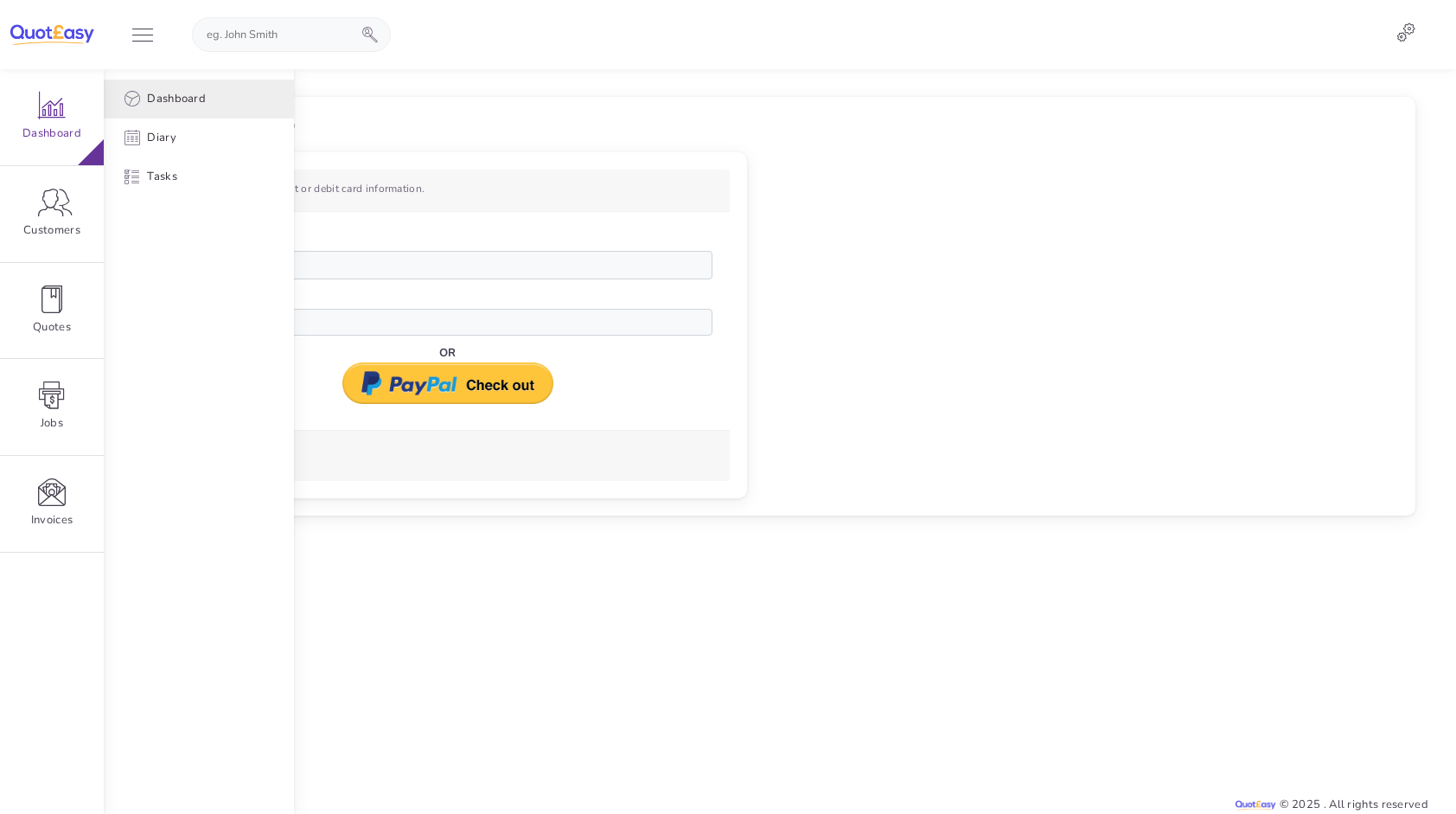
click at [185, 97] on span "Dashboard" at bounding box center [176, 99] width 59 height 19
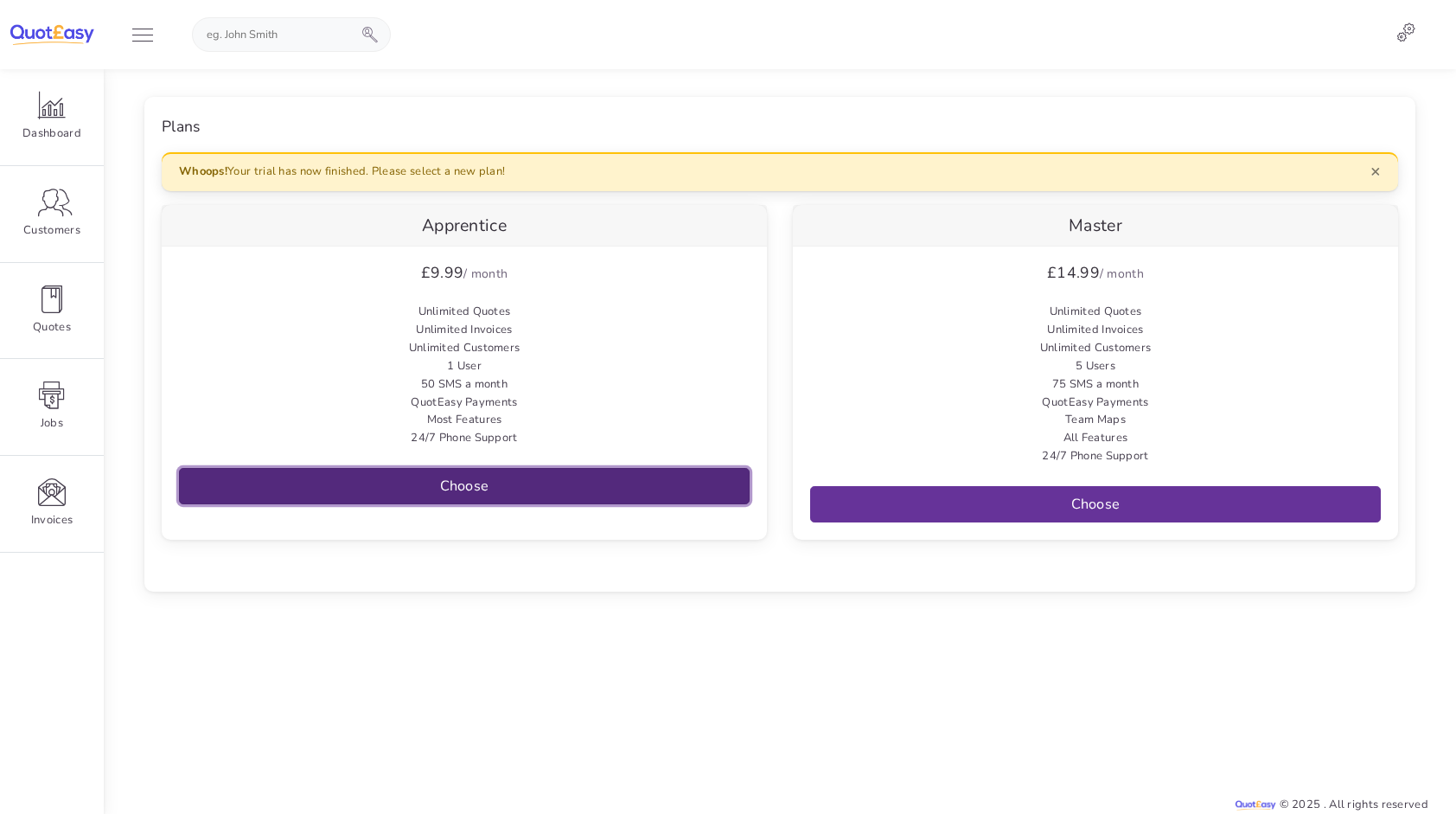
click at [395, 477] on link "Choose" at bounding box center [464, 485] width 571 height 36
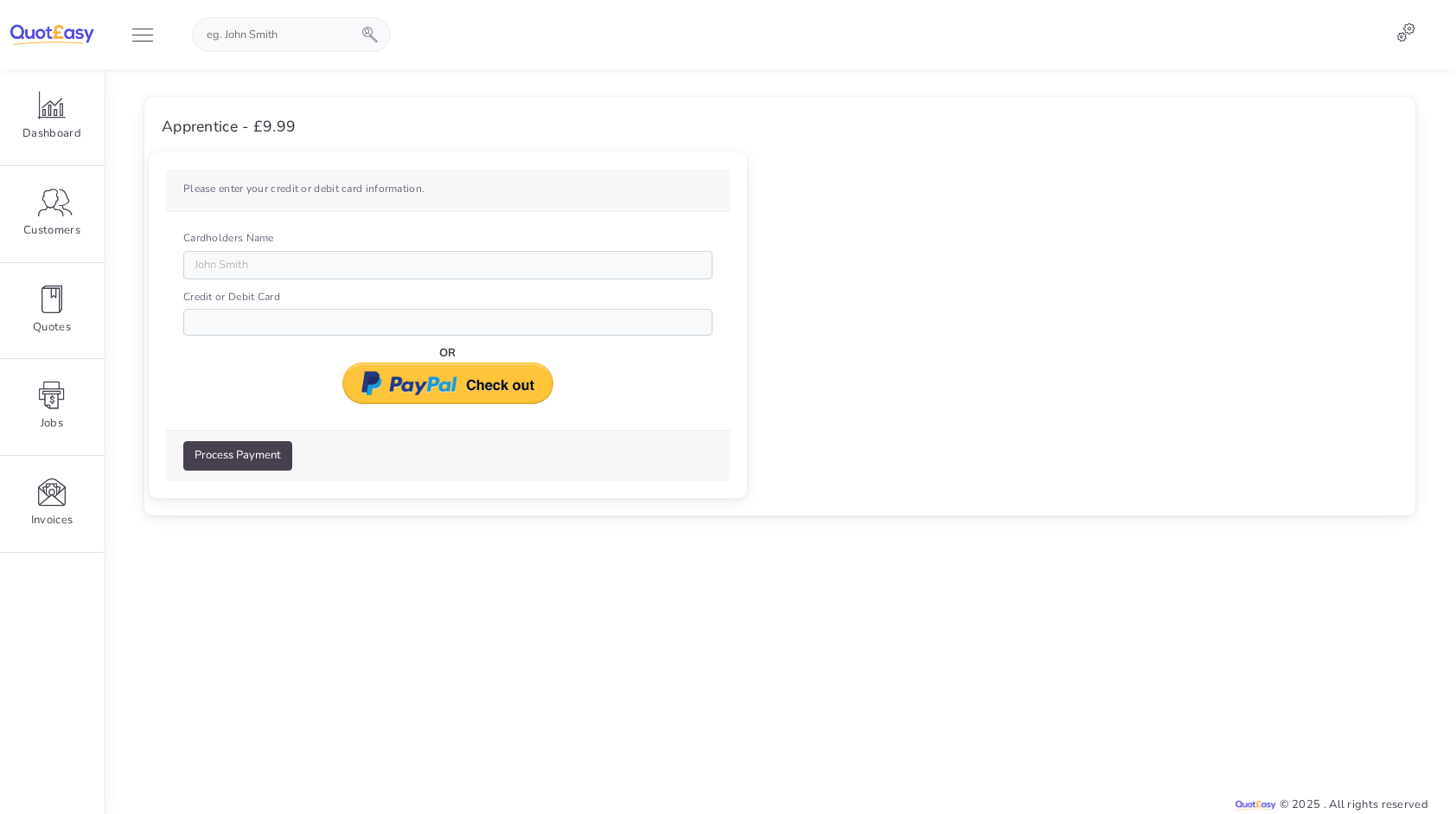
click at [204, 302] on label "Credit or Debit Card" at bounding box center [231, 296] width 97 height 17
click at [207, 317] on div at bounding box center [447, 322] width 529 height 26
click at [249, 456] on button "Process Payment" at bounding box center [237, 456] width 109 height 29
click at [246, 273] on input "Cardholders Name" at bounding box center [447, 265] width 529 height 29
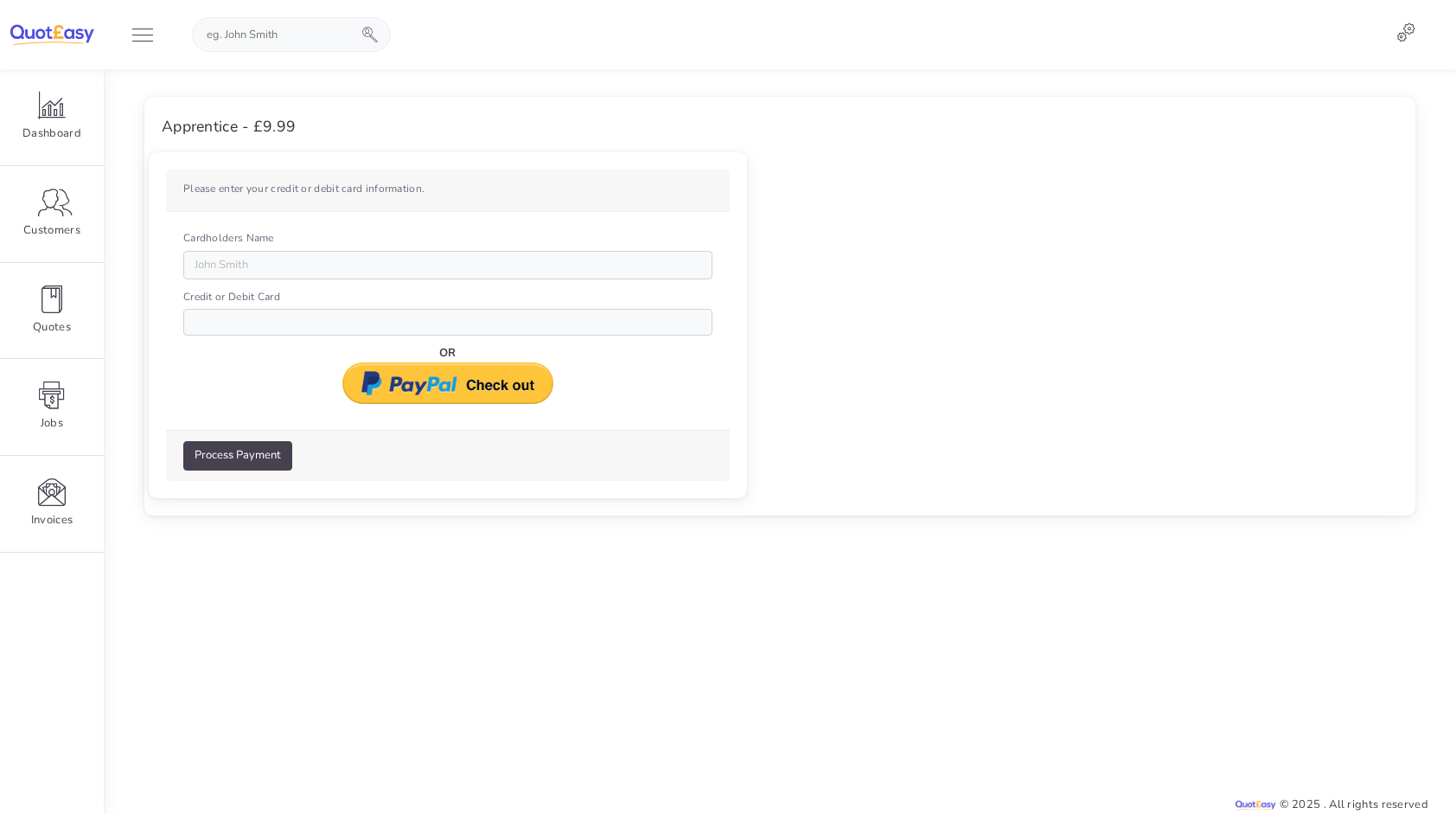
click at [246, 310] on div "Credit or Debit Card" at bounding box center [447, 311] width 529 height 48
click at [246, 311] on div at bounding box center [447, 322] width 529 height 26
click at [245, 313] on div at bounding box center [447, 322] width 529 height 26
click at [259, 259] on input "Cardholders Name" at bounding box center [447, 265] width 529 height 29
type input "Marek Choinski"
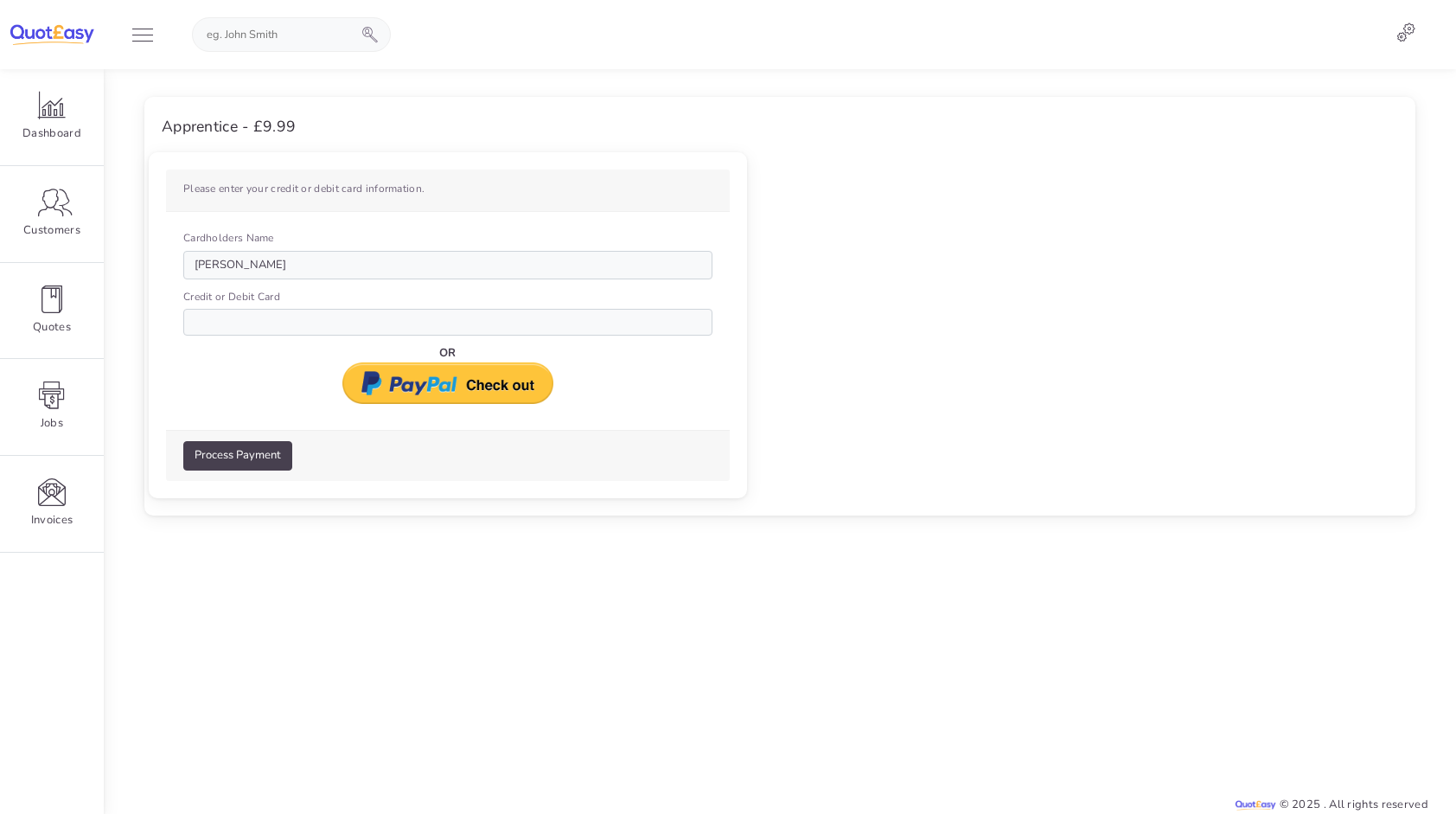
click at [261, 319] on div at bounding box center [447, 322] width 529 height 26
click at [263, 320] on div at bounding box center [447, 322] width 529 height 26
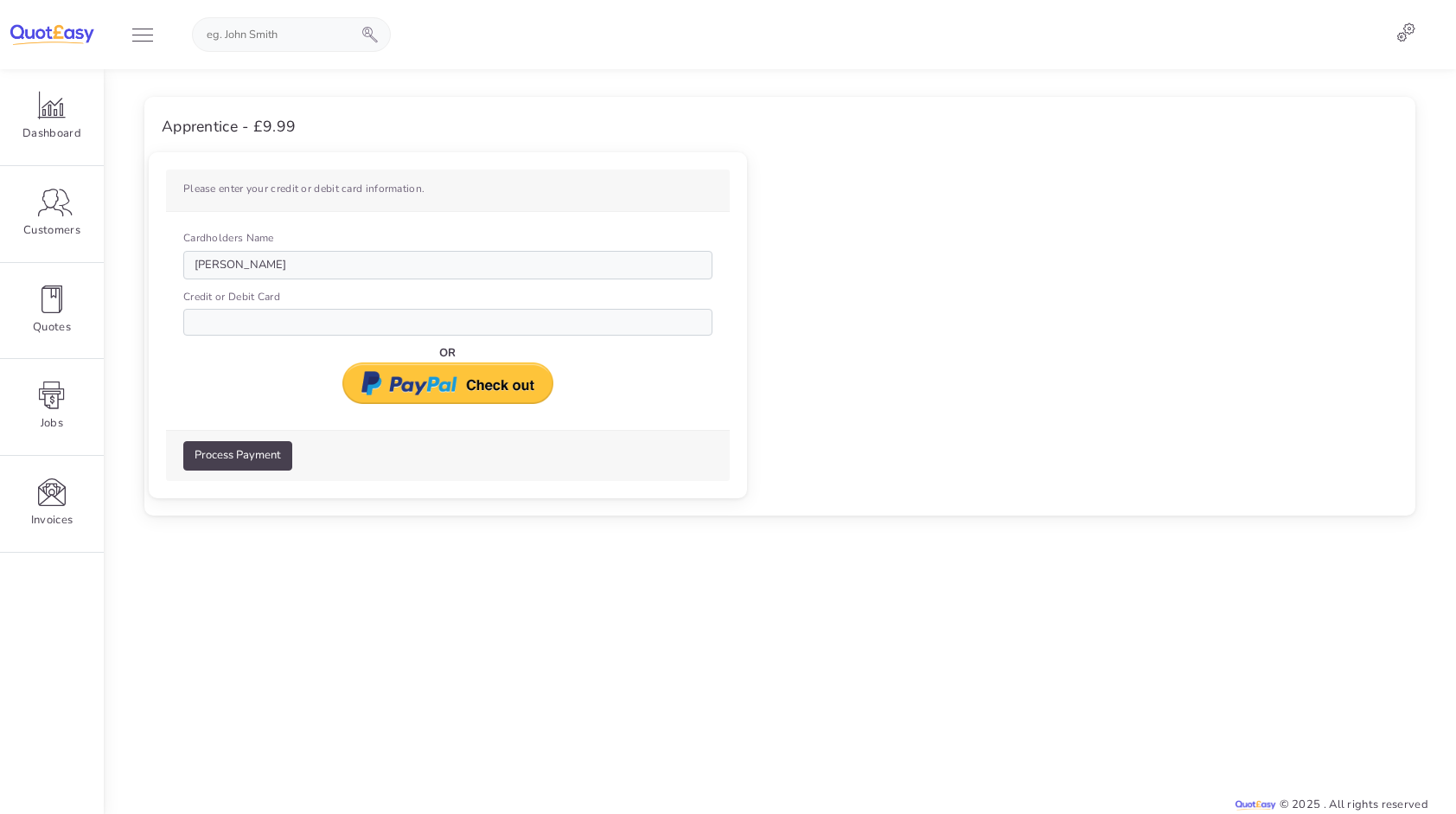
click at [263, 317] on div at bounding box center [447, 322] width 529 height 26
click at [265, 317] on div at bounding box center [447, 322] width 529 height 26
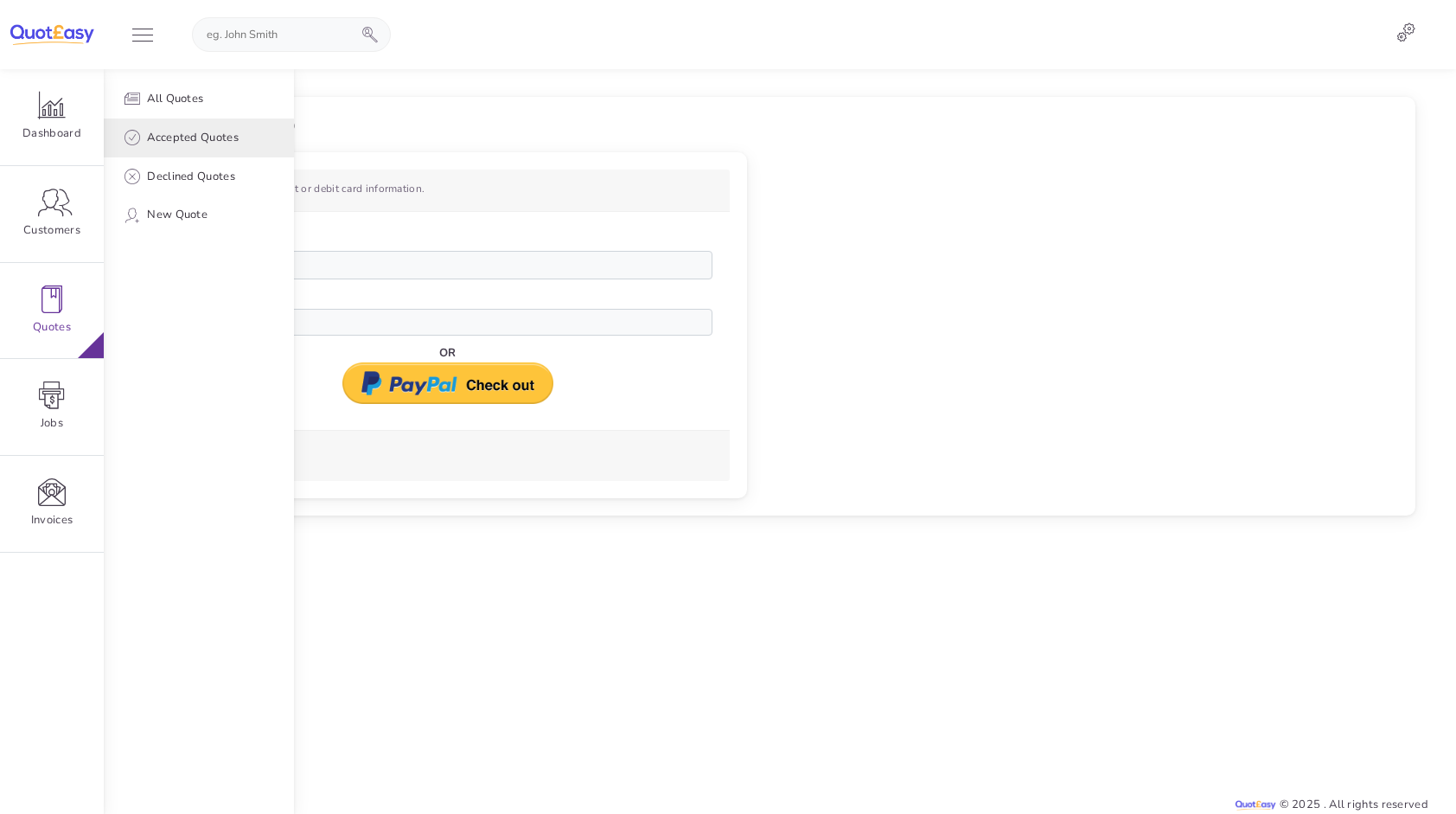
click at [195, 141] on span "Accepted Quotes" at bounding box center [193, 138] width 92 height 19
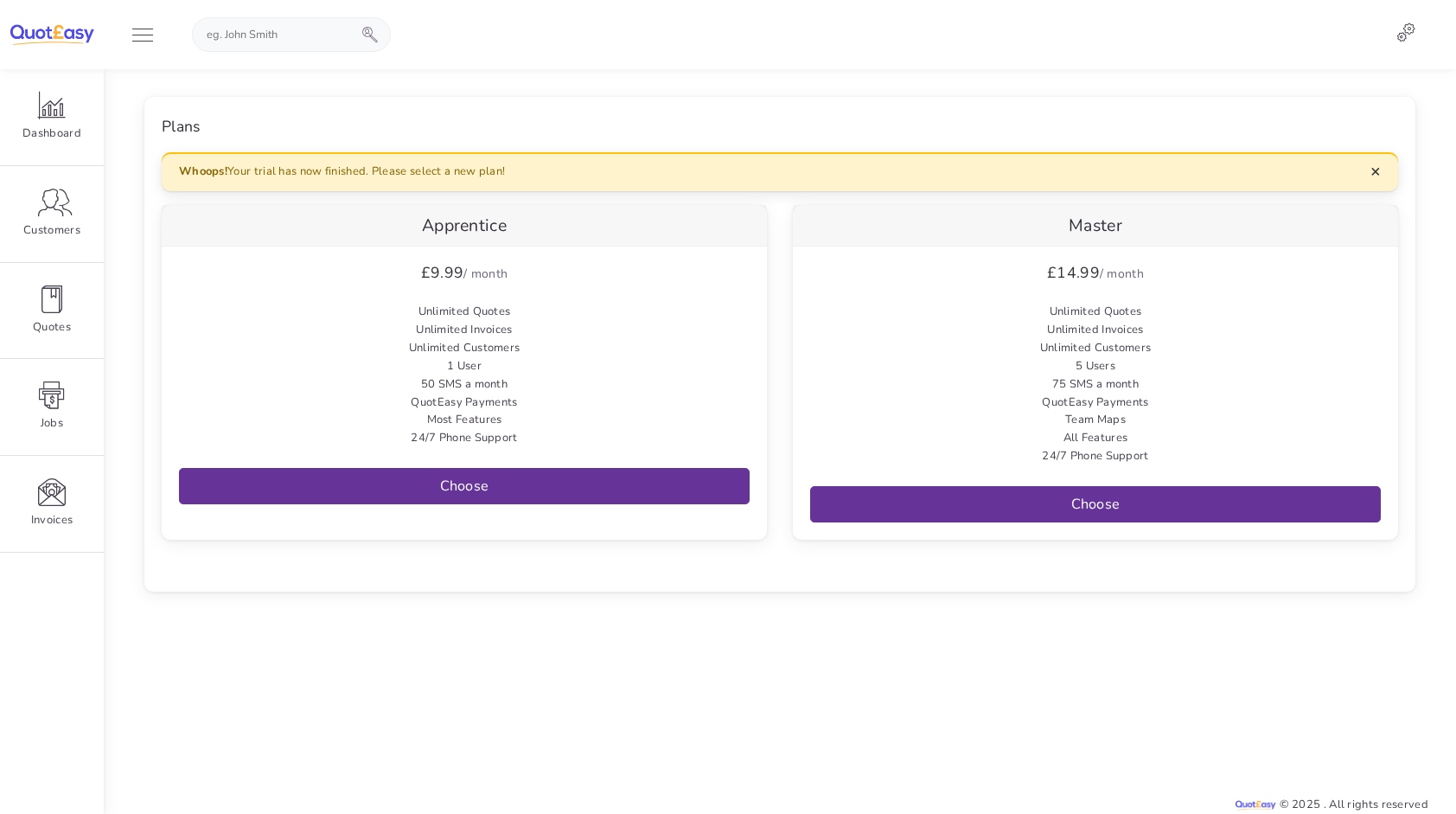
click at [1373, 173] on span "×" at bounding box center [1376, 171] width 11 height 23
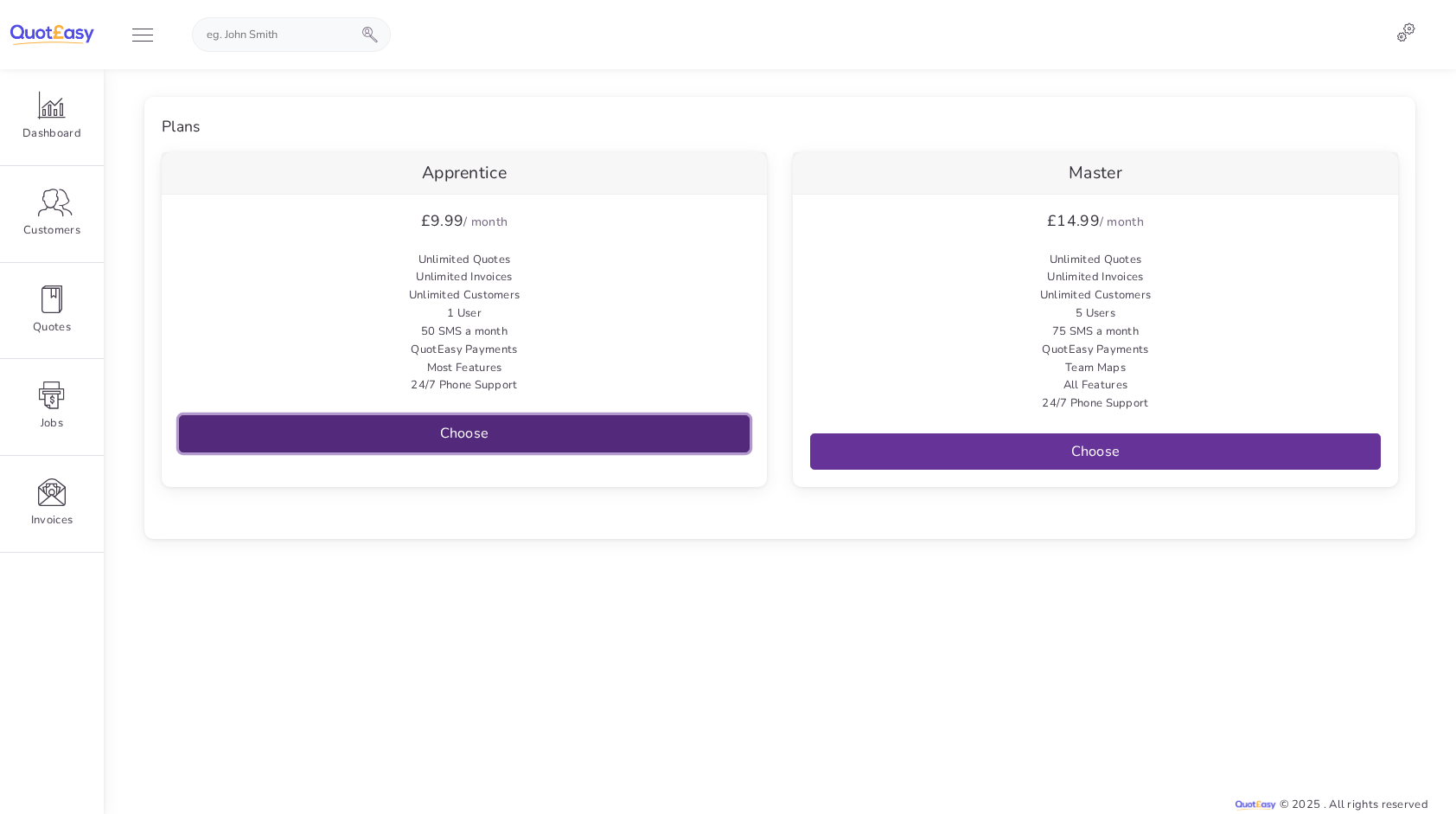
click at [494, 428] on link "Choose" at bounding box center [464, 432] width 571 height 36
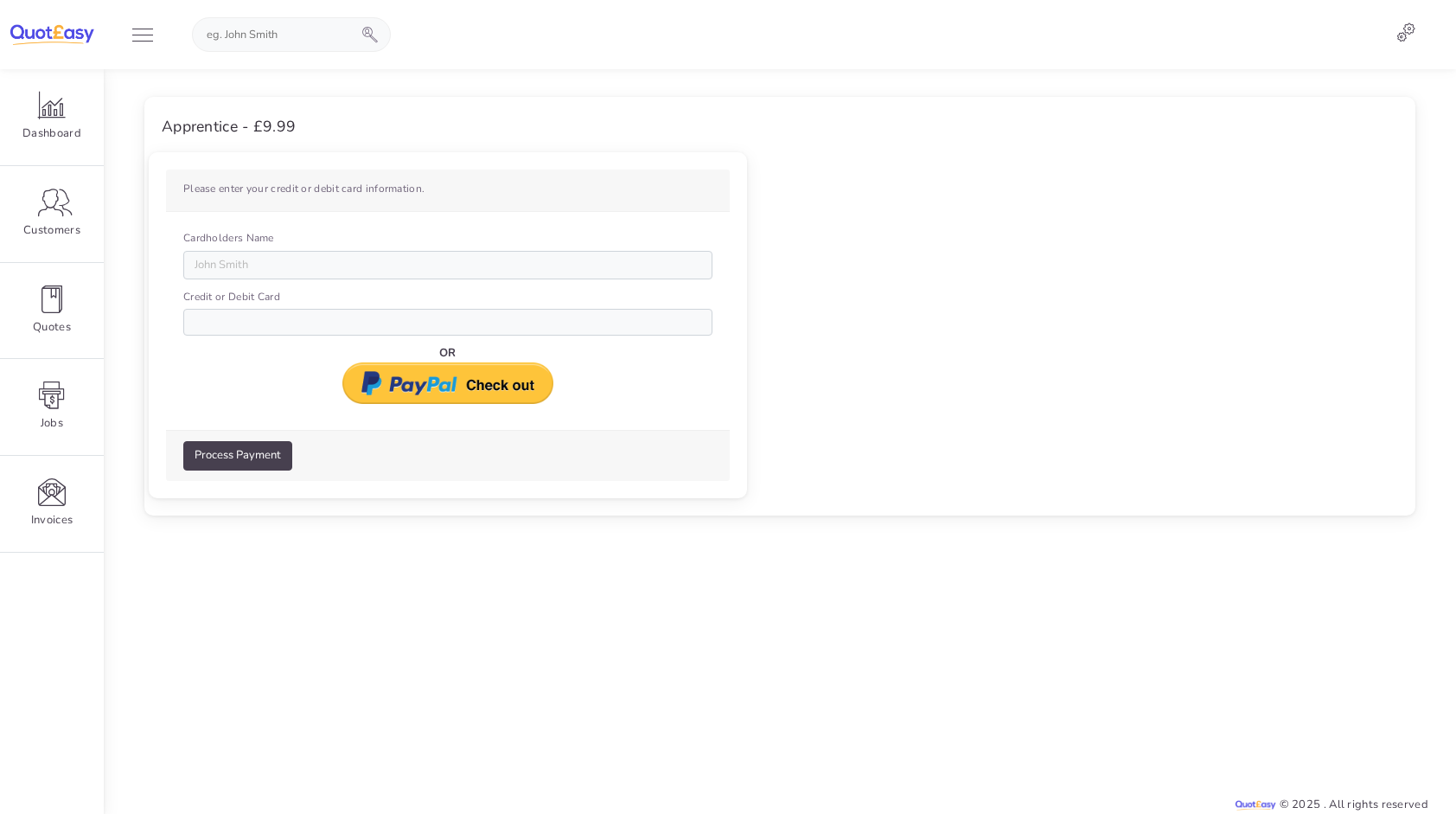
drag, startPoint x: 316, startPoint y: 297, endPoint x: 317, endPoint y: 322, distance: 25.0
click at [321, 318] on div "Credit or Debit Card" at bounding box center [447, 311] width 529 height 48
click at [322, 341] on div "Cardholders Name Credit or Debit Card OR" at bounding box center [448, 317] width 564 height 209
click at [318, 333] on div at bounding box center [447, 322] width 529 height 26
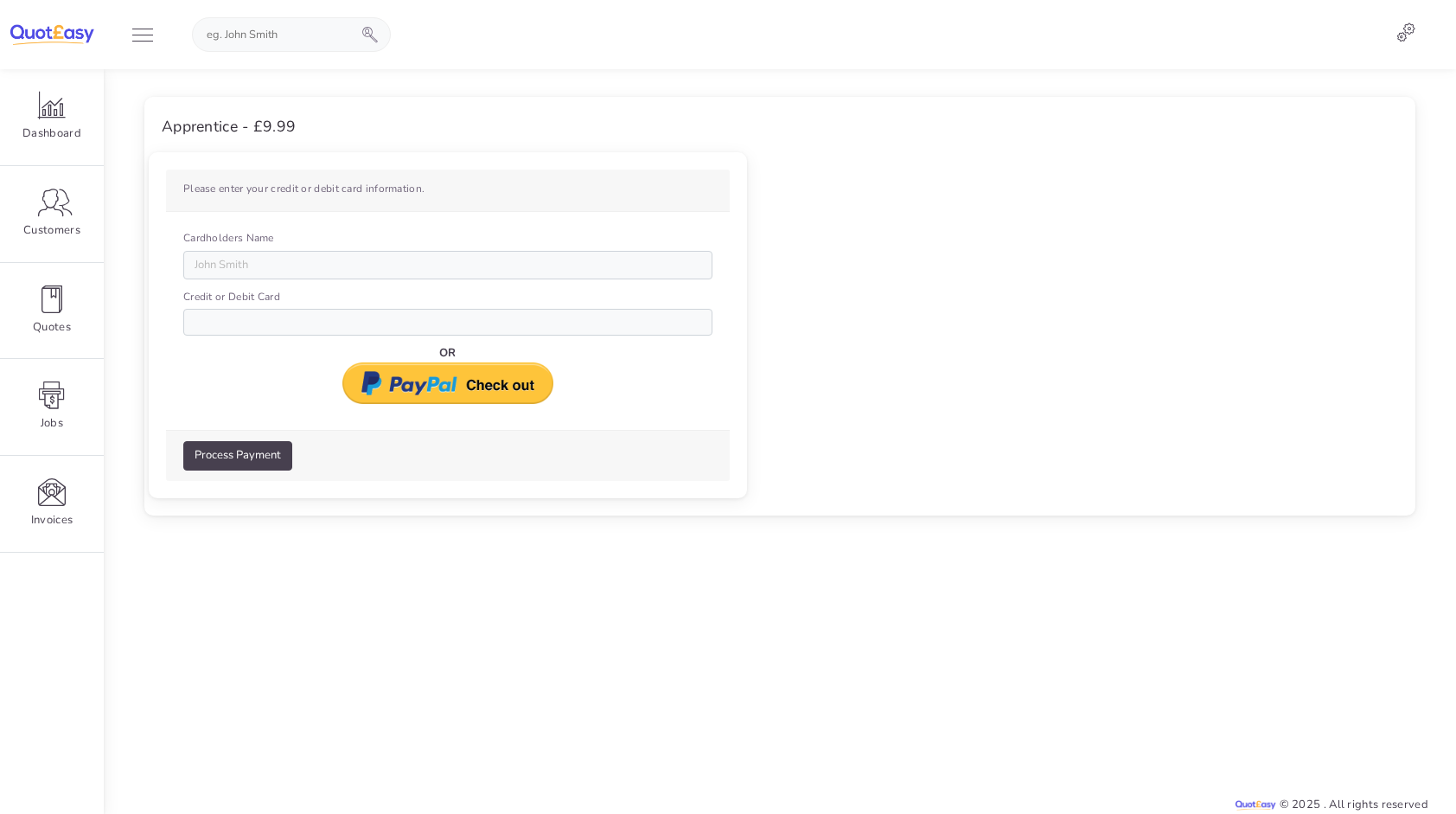
click at [317, 331] on div at bounding box center [447, 322] width 529 height 26
click at [314, 329] on div at bounding box center [447, 322] width 529 height 26
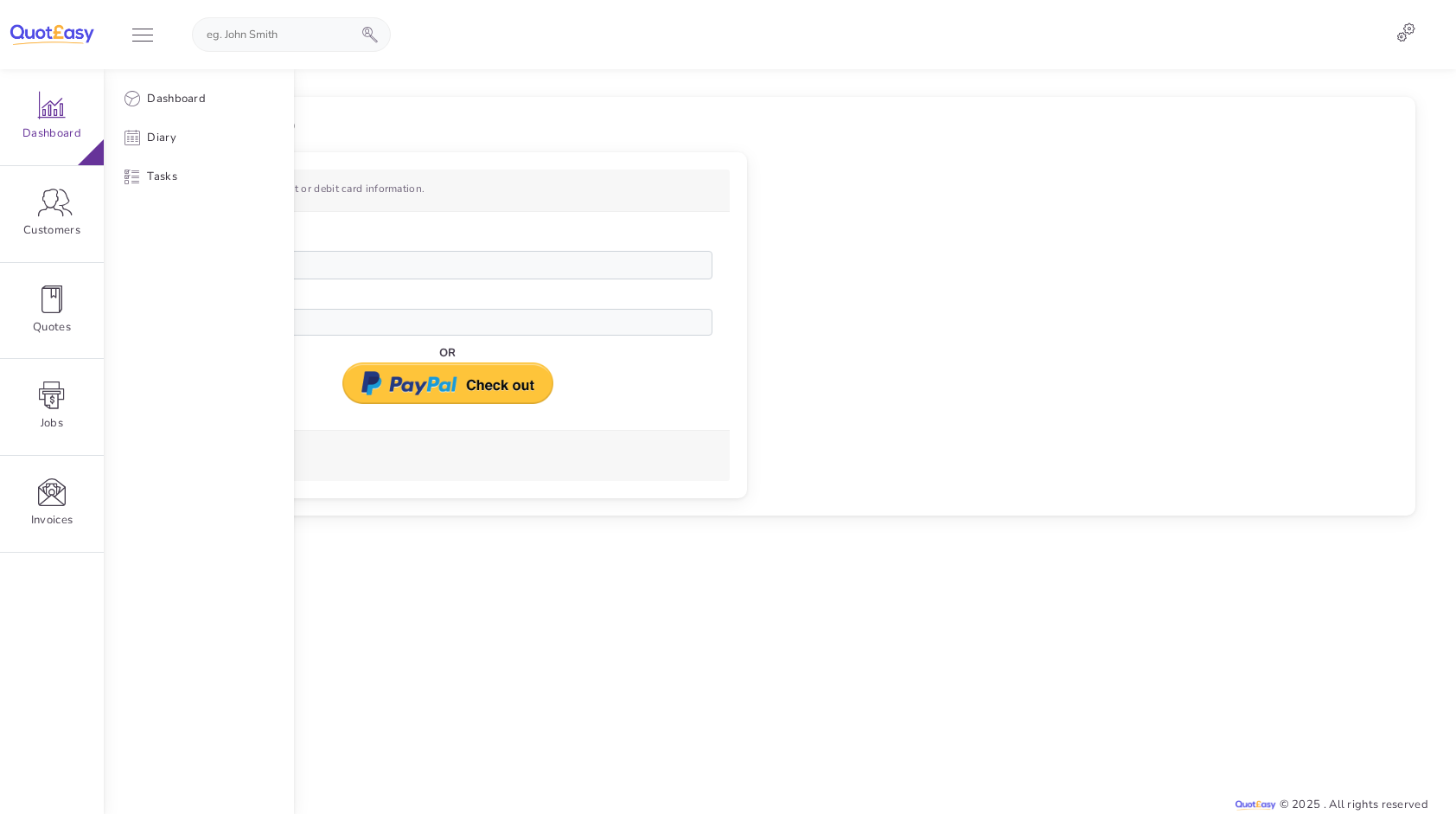
click at [1409, 36] on icon at bounding box center [1405, 31] width 19 height 19
click at [1237, 95] on div at bounding box center [875, 441] width 1163 height 745
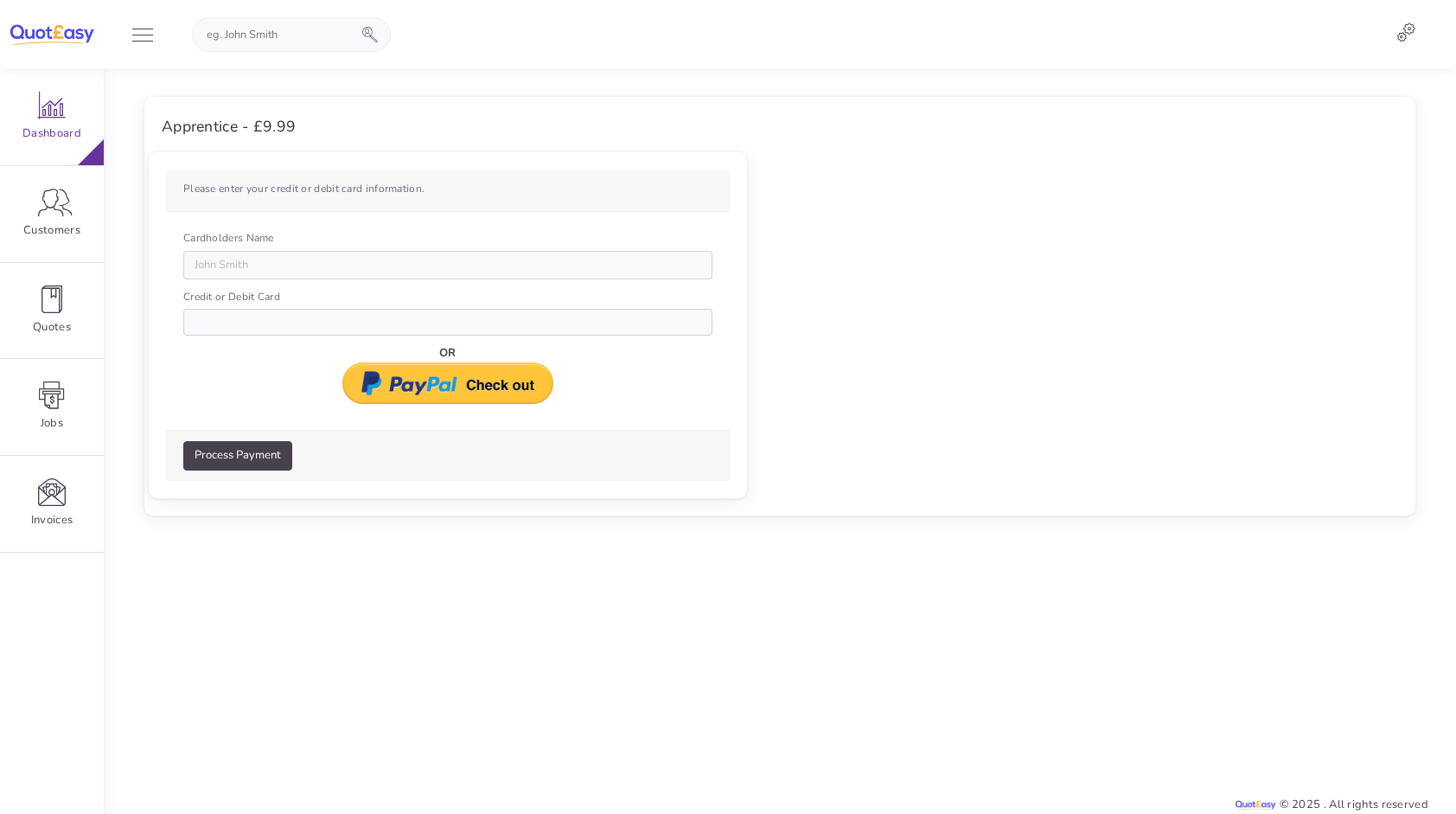
click at [1404, 41] on icon at bounding box center [1405, 31] width 19 height 19
click at [1235, 97] on link "Account settings" at bounding box center [1294, 94] width 265 height 29
